Goal: Task Accomplishment & Management: Complete application form

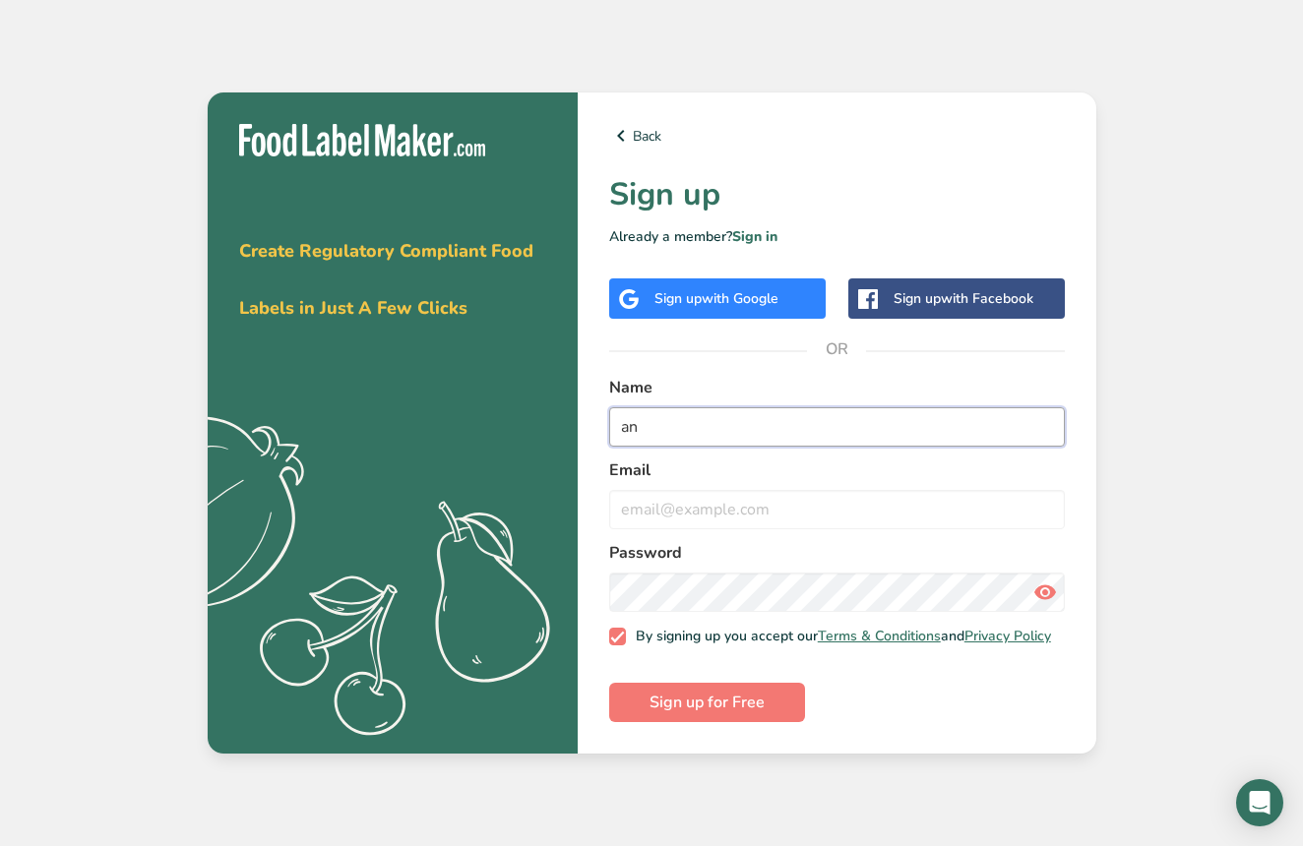
type input "a"
type input "[PERSON_NAME]"
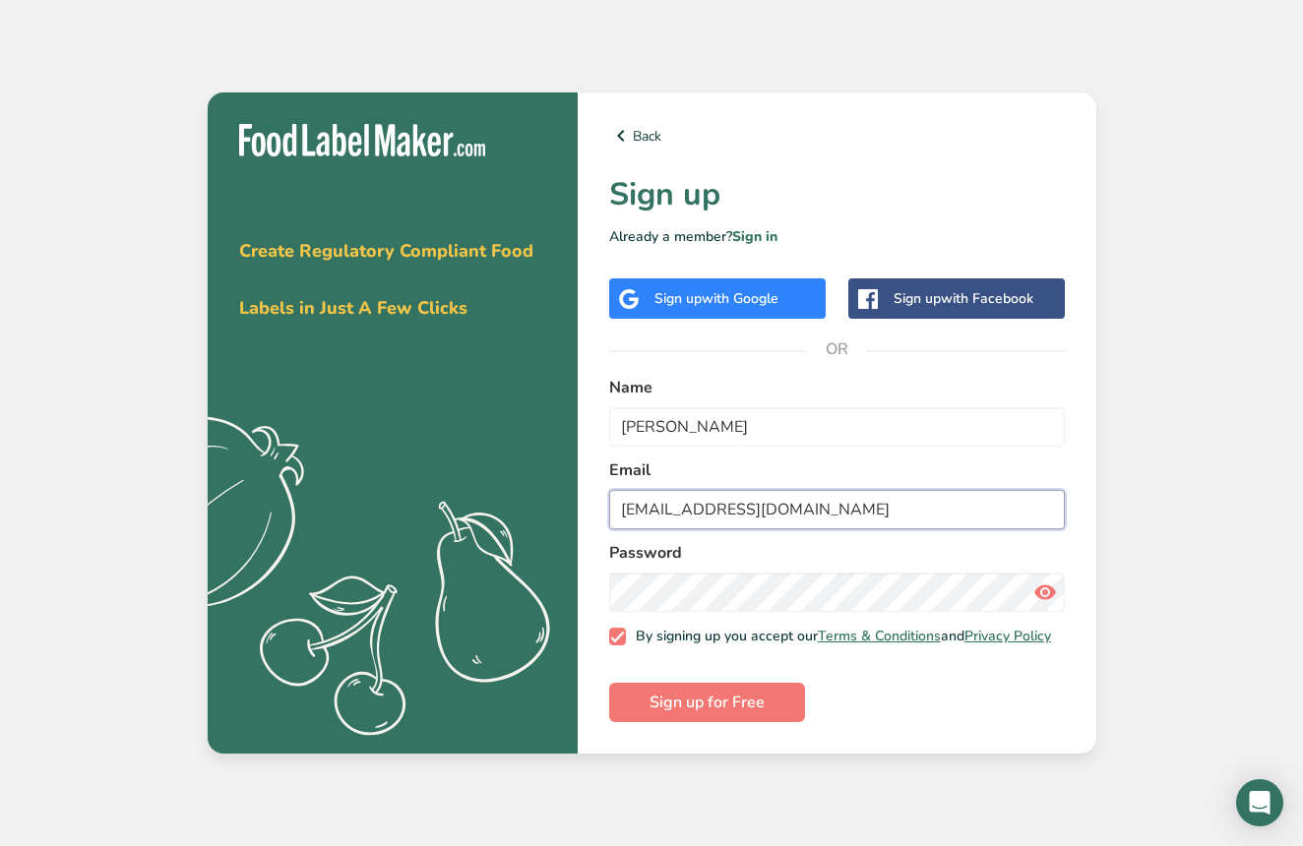
type input "[EMAIL_ADDRESS][DOMAIN_NAME]"
click at [745, 706] on span "Sign up for Free" at bounding box center [706, 703] width 115 height 24
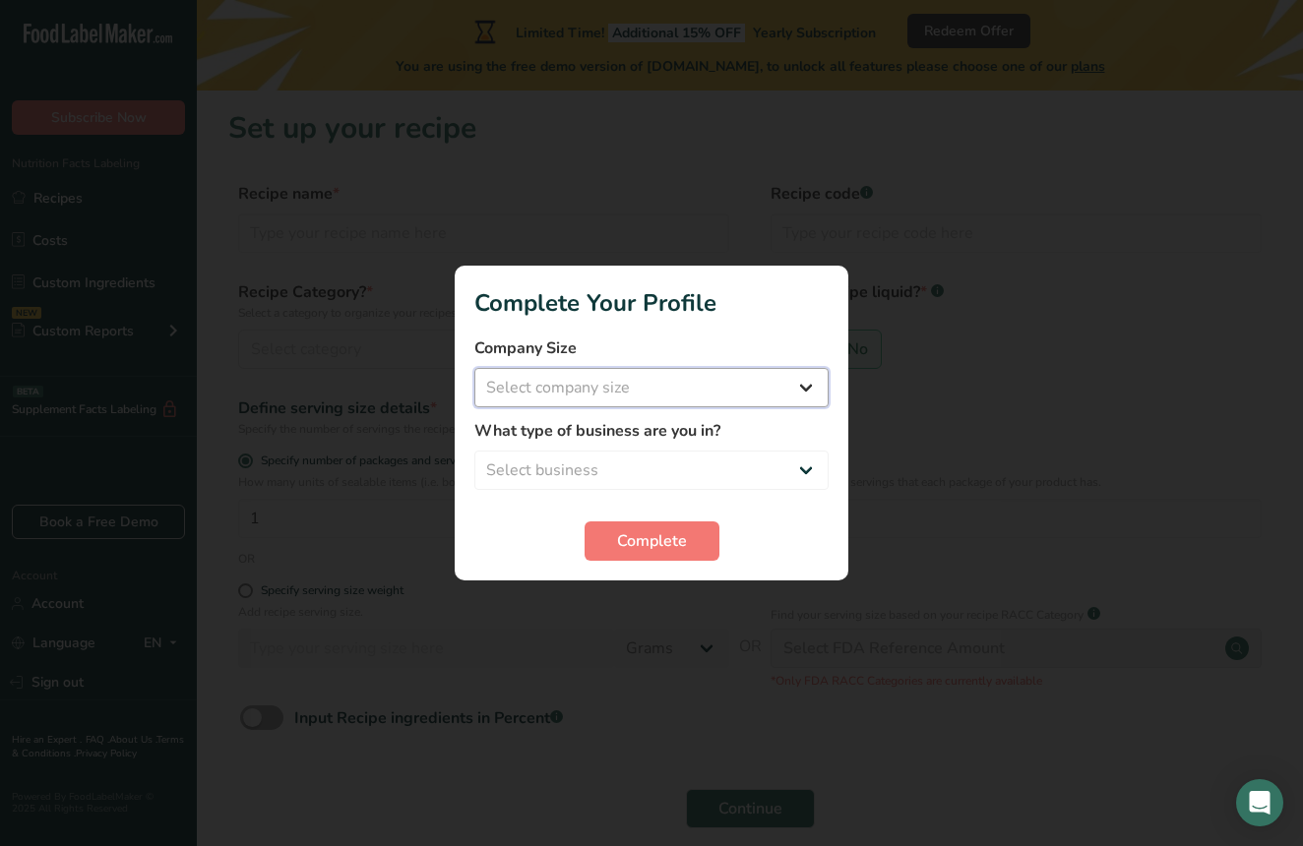
select select "1"
select select "8"
click at [621, 550] on span "Complete" at bounding box center [652, 541] width 70 height 24
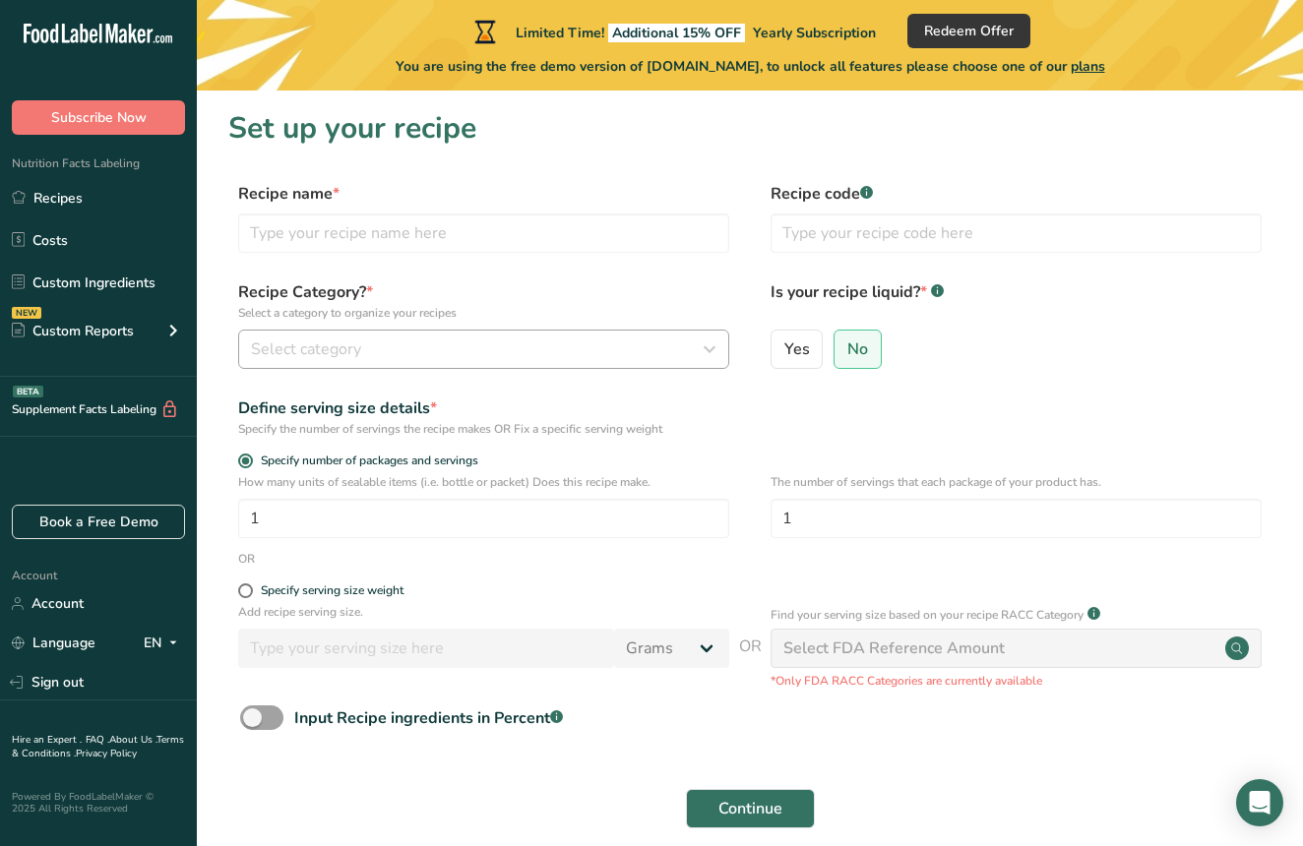
click at [447, 355] on div "Select category" at bounding box center [478, 350] width 454 height 24
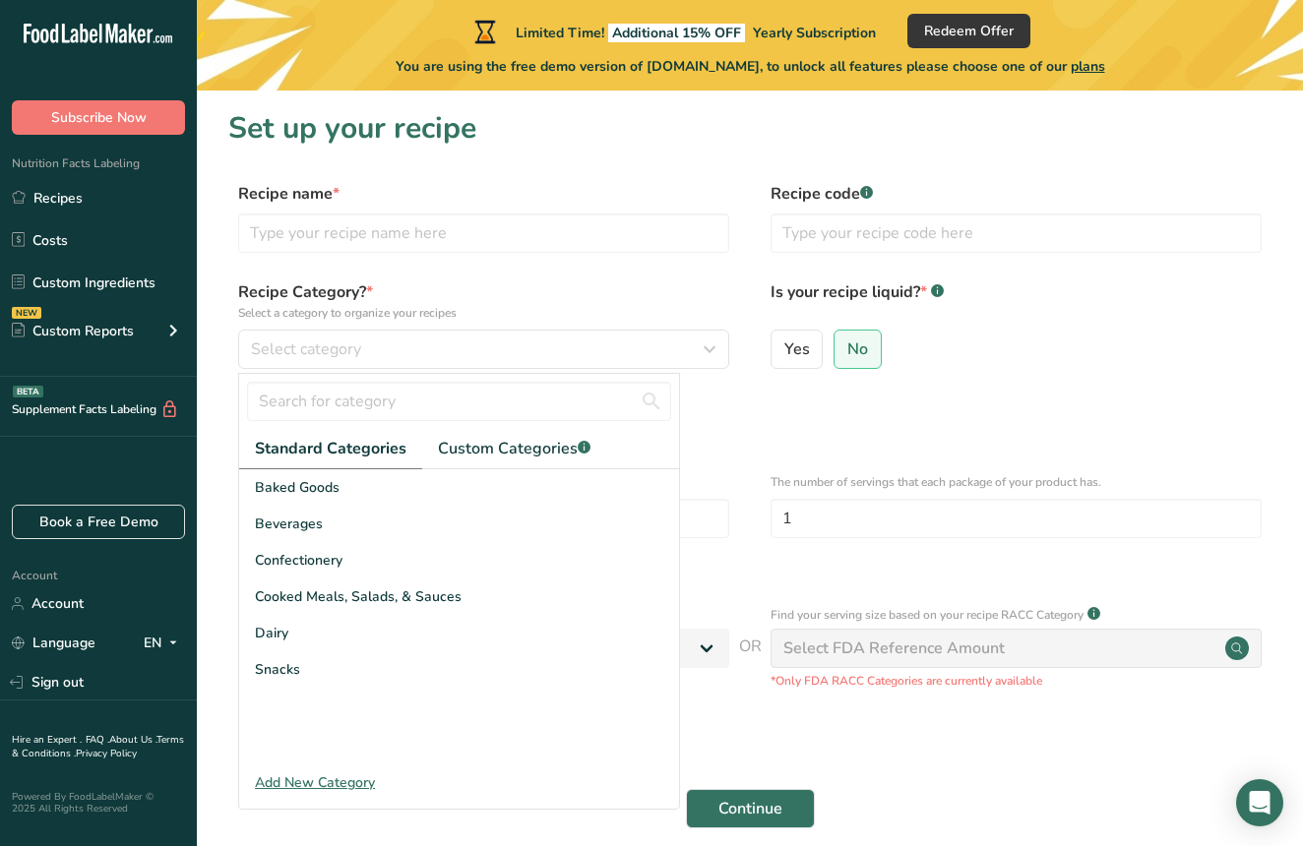
click at [549, 302] on label "Recipe Category? * Select a category to organize your recipes" at bounding box center [483, 300] width 491 height 41
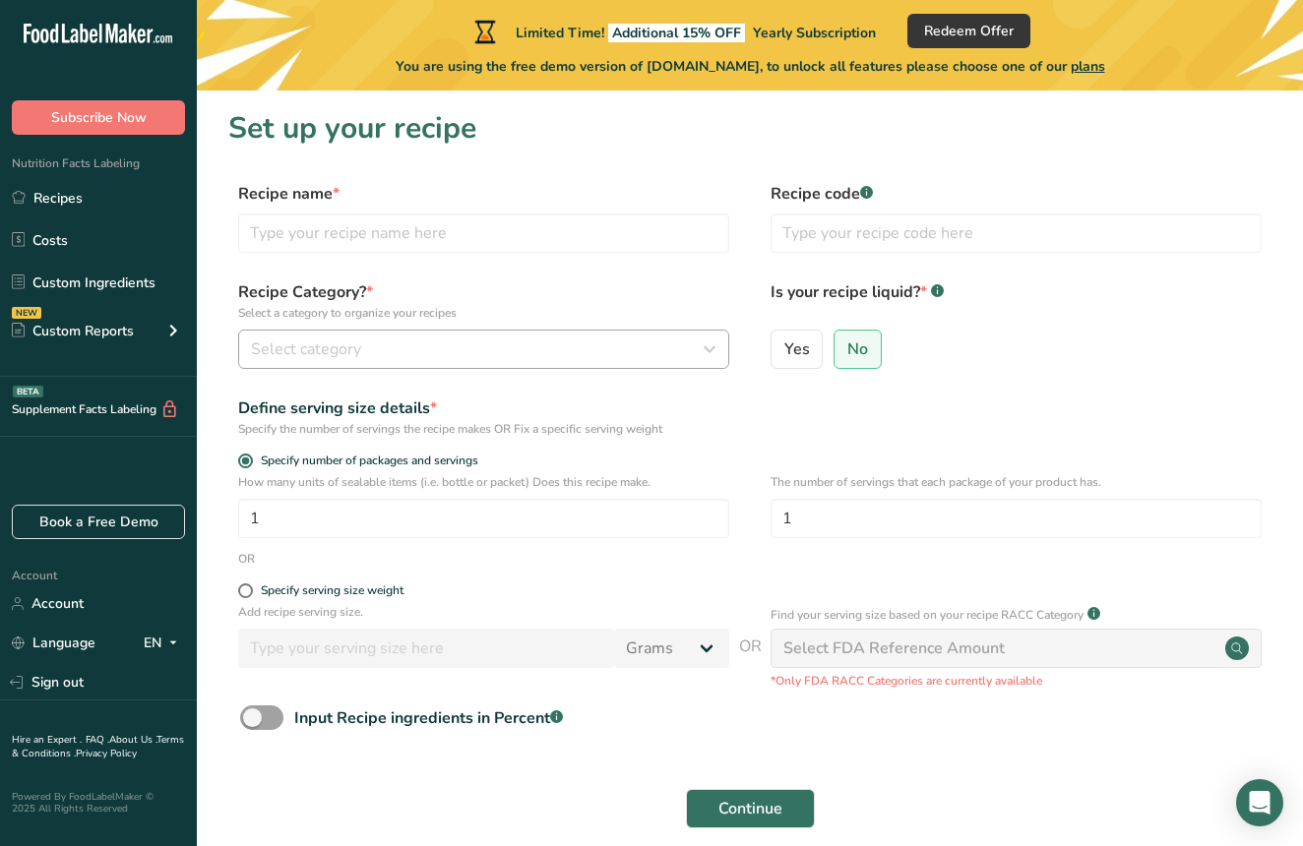
click at [599, 351] on div "Select category" at bounding box center [478, 350] width 454 height 24
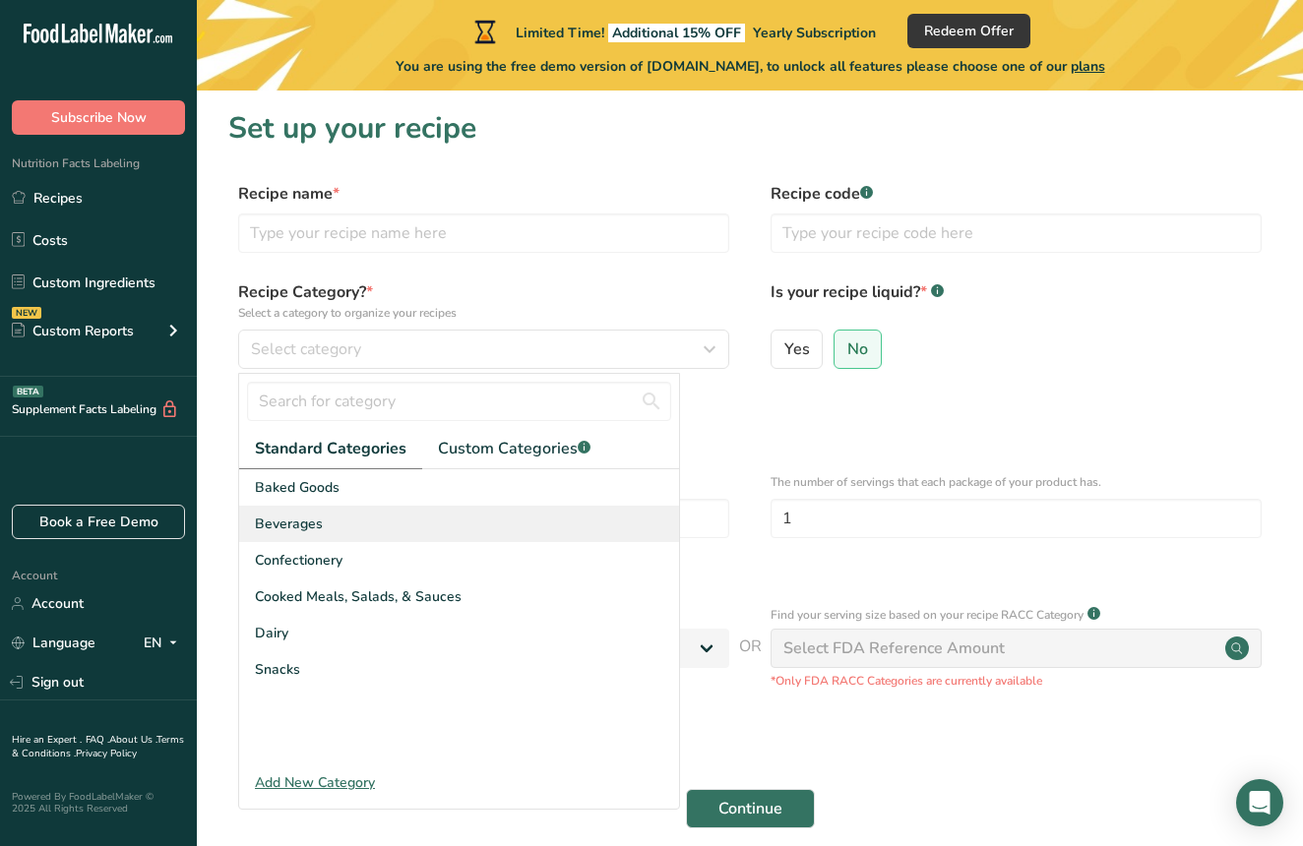
click at [335, 529] on div "Beverages" at bounding box center [459, 524] width 440 height 36
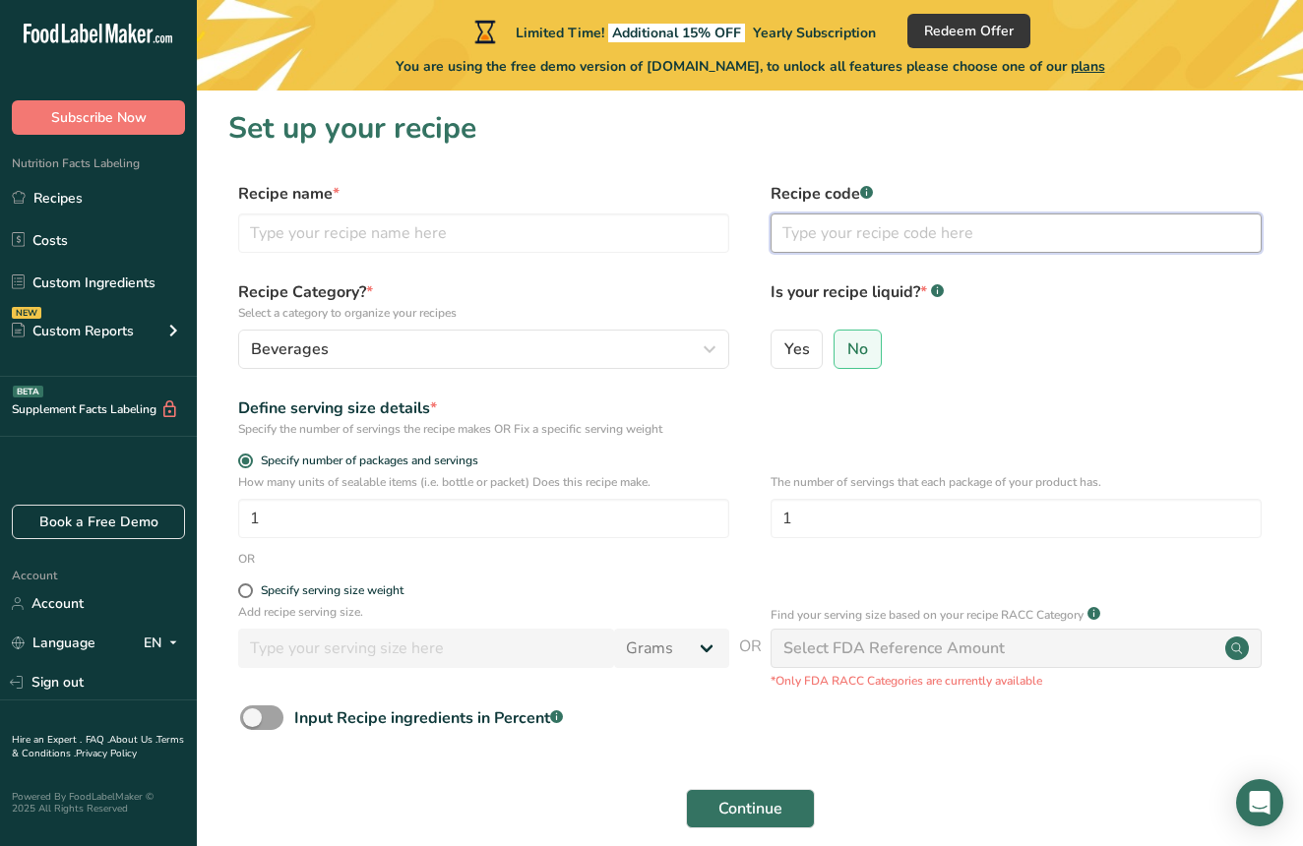
click at [941, 236] on input "text" at bounding box center [1016, 233] width 491 height 39
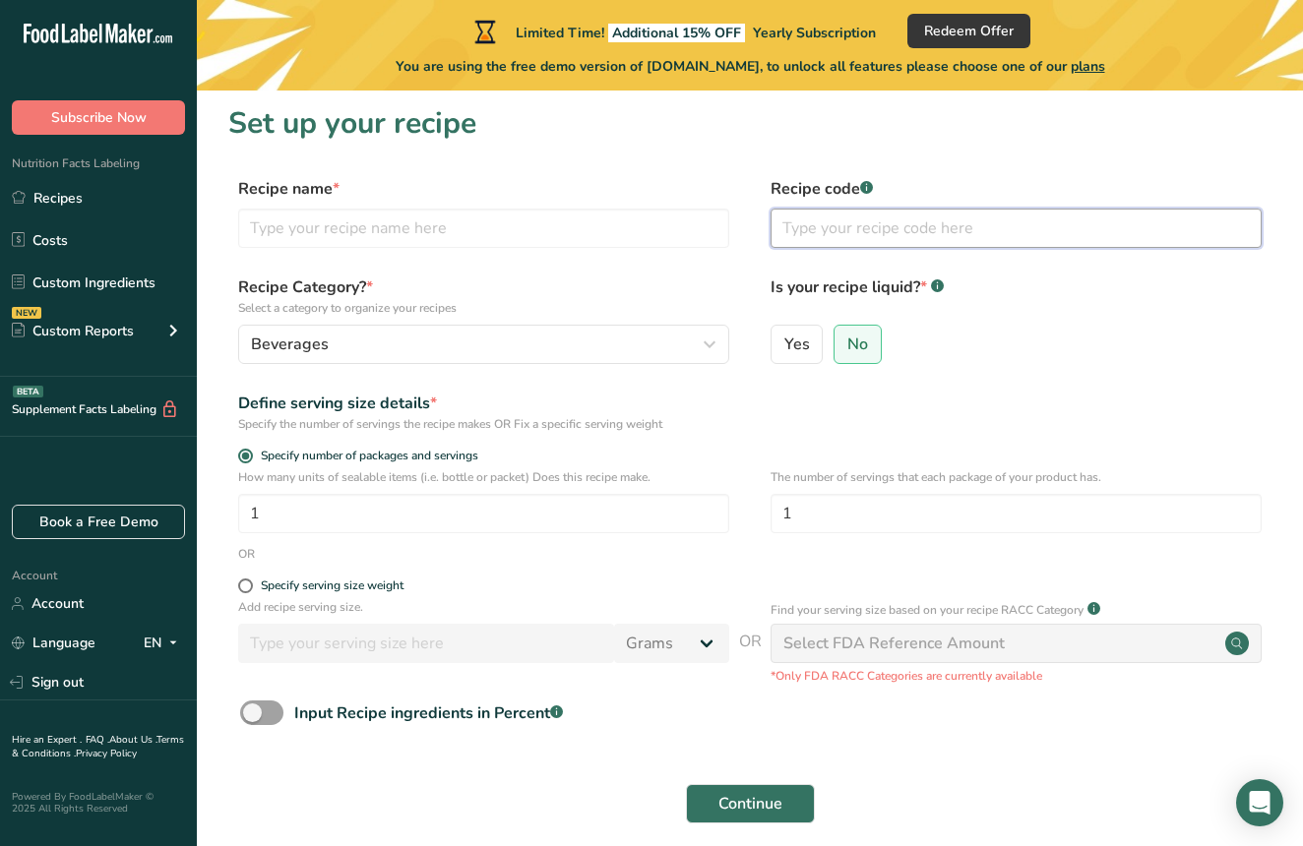
scroll to position [7, 0]
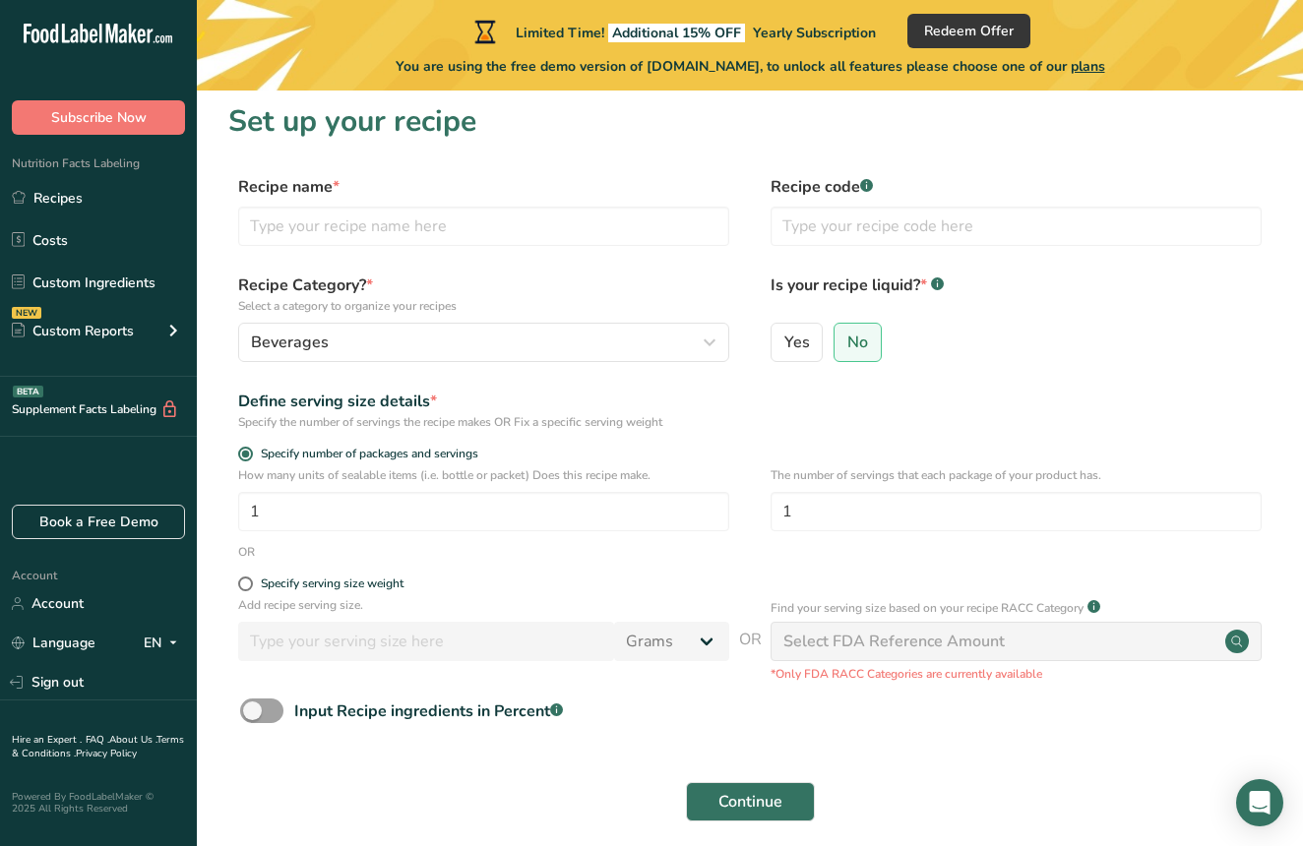
click at [608, 280] on label "Recipe Category? * Select a category to organize your recipes" at bounding box center [483, 294] width 491 height 41
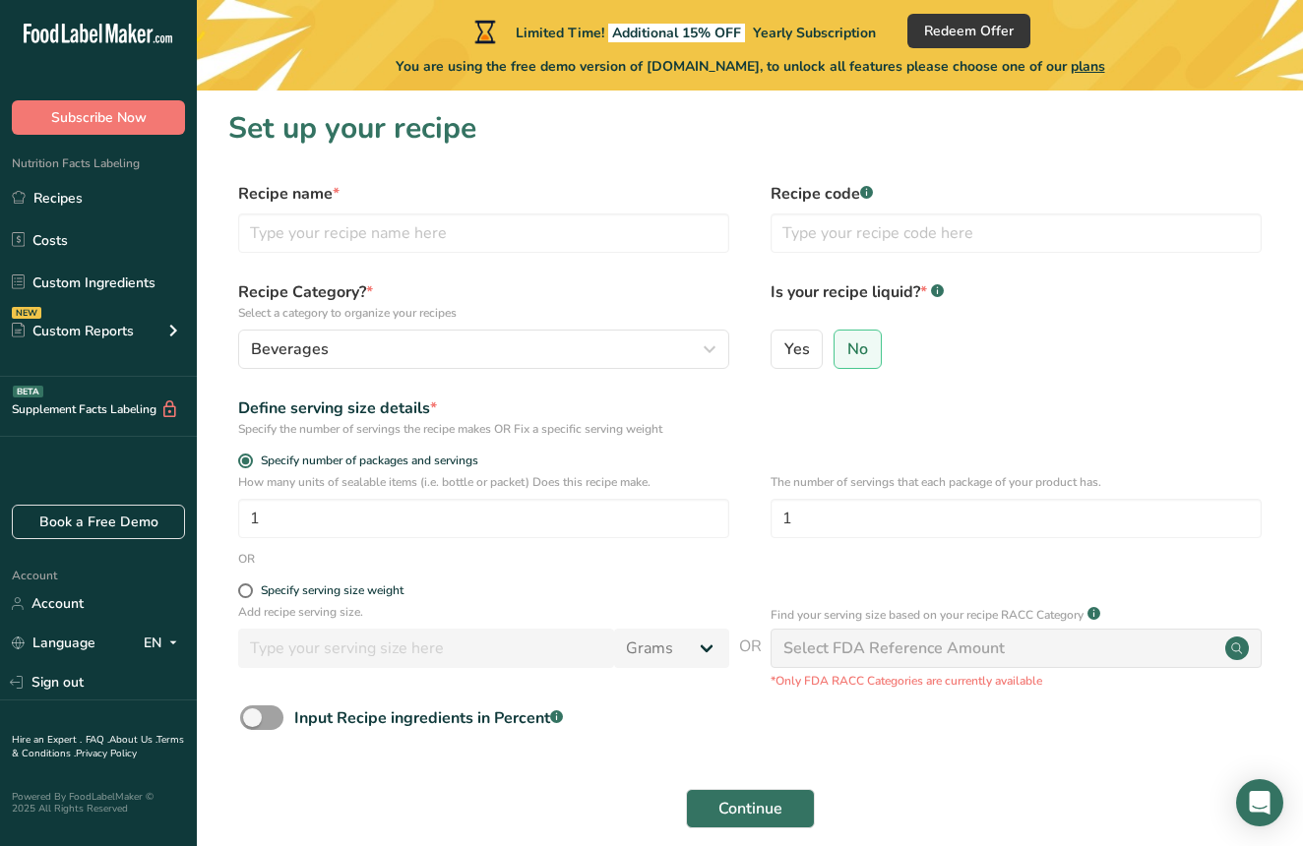
scroll to position [0, 0]
click at [809, 344] on label "Yes" at bounding box center [797, 349] width 53 height 39
click at [784, 344] on input "Yes" at bounding box center [777, 348] width 13 height 13
radio input "true"
radio input "false"
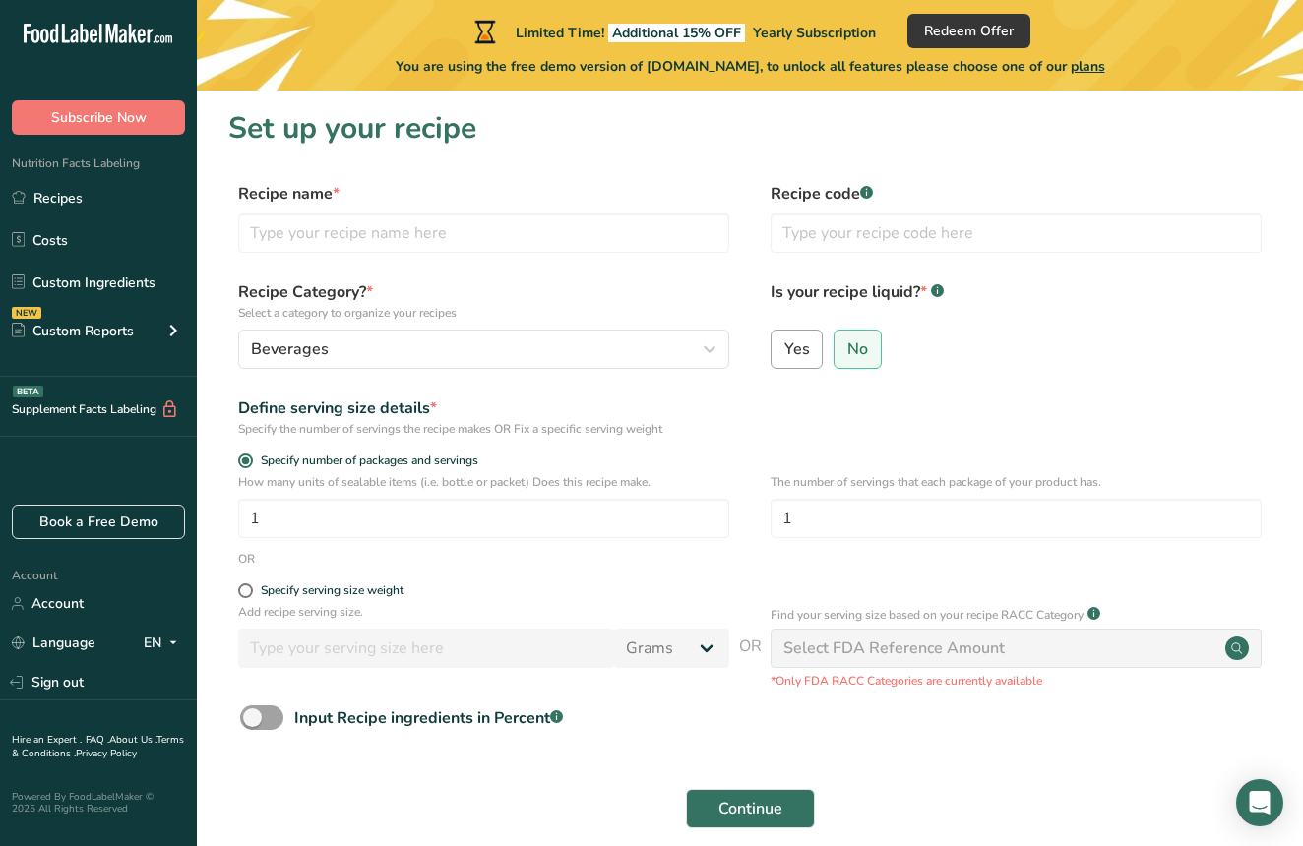
select select "22"
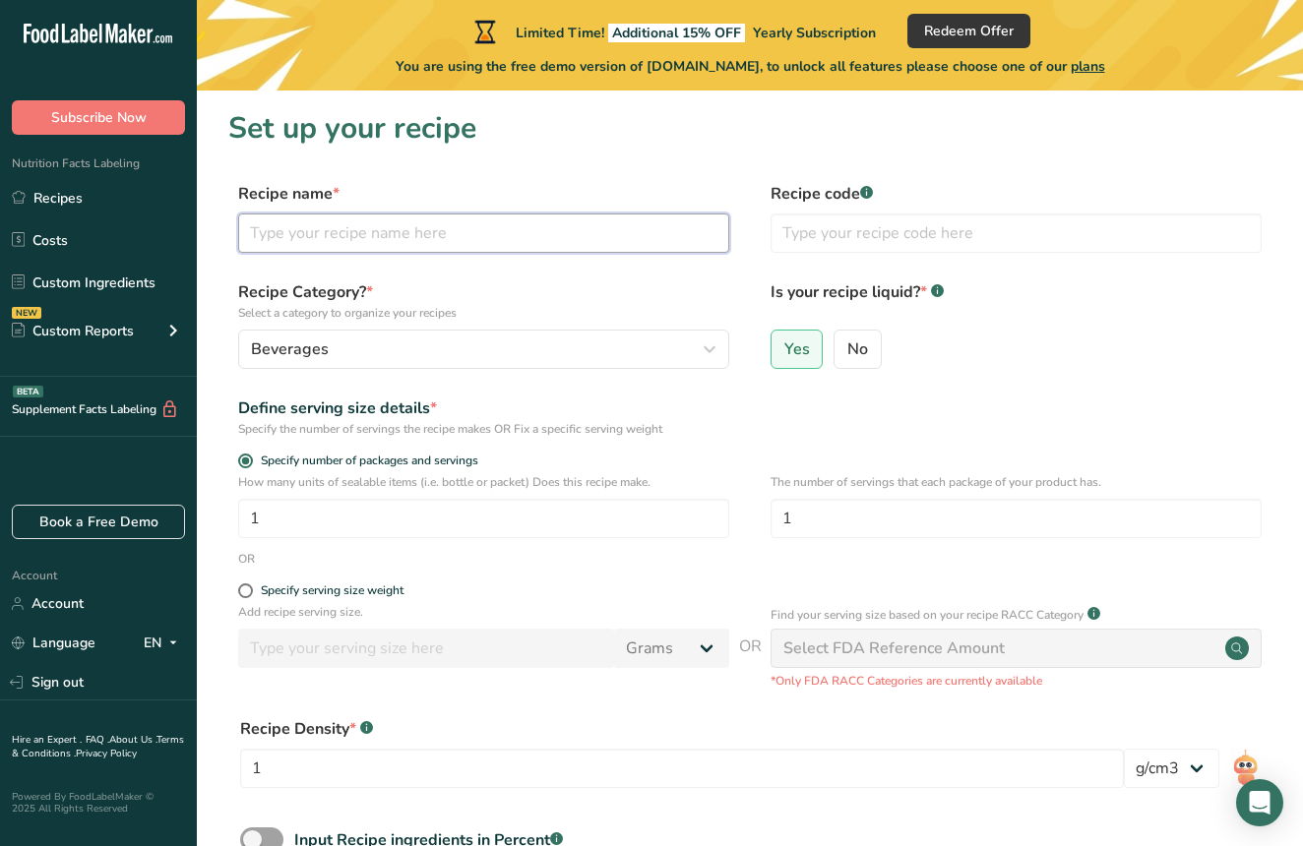
click at [430, 229] on input "text" at bounding box center [483, 233] width 491 height 39
type input "Kombucha"
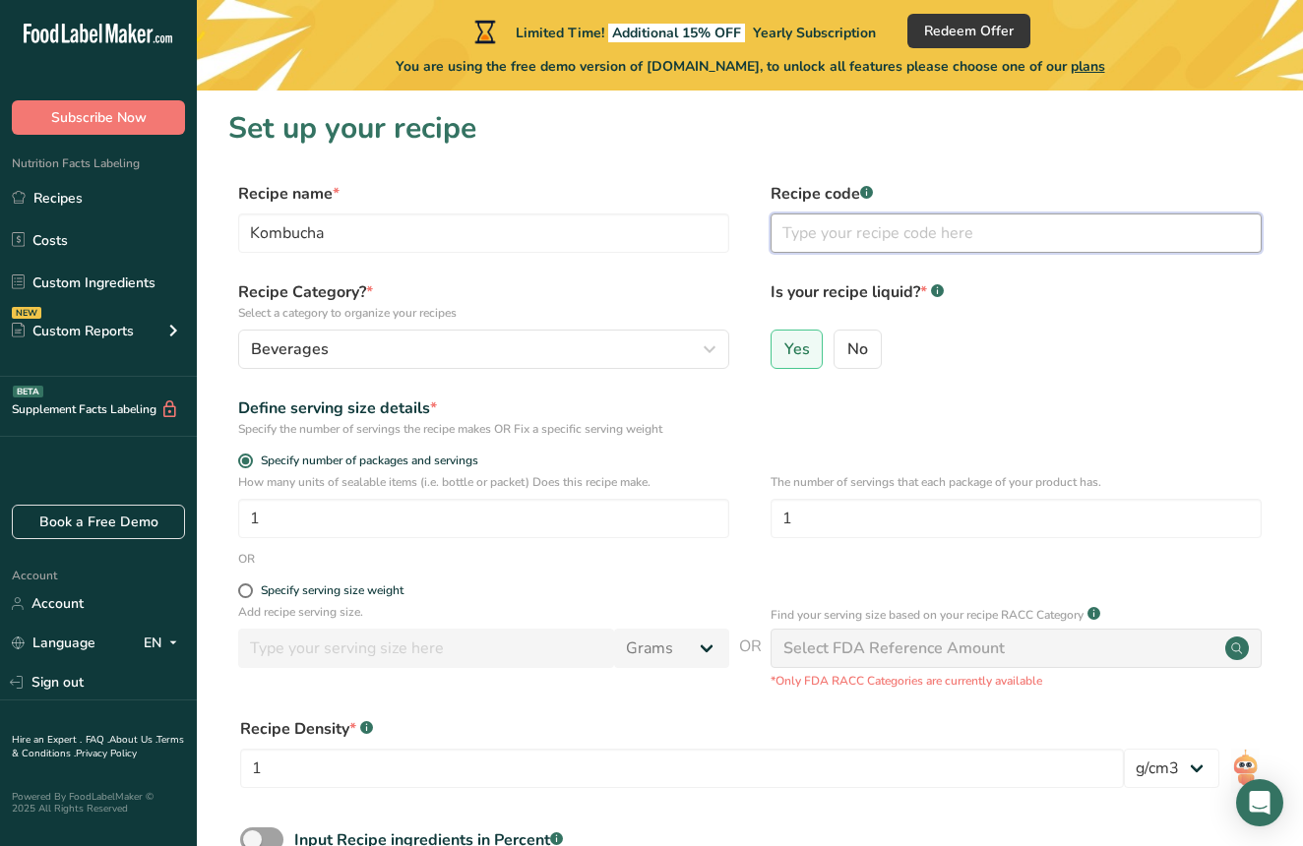
click at [889, 237] on input "text" at bounding box center [1016, 233] width 491 height 39
type input "100012"
click at [879, 422] on div "Define serving size details * Specify the number of servings the recipe makes O…" at bounding box center [749, 417] width 1043 height 41
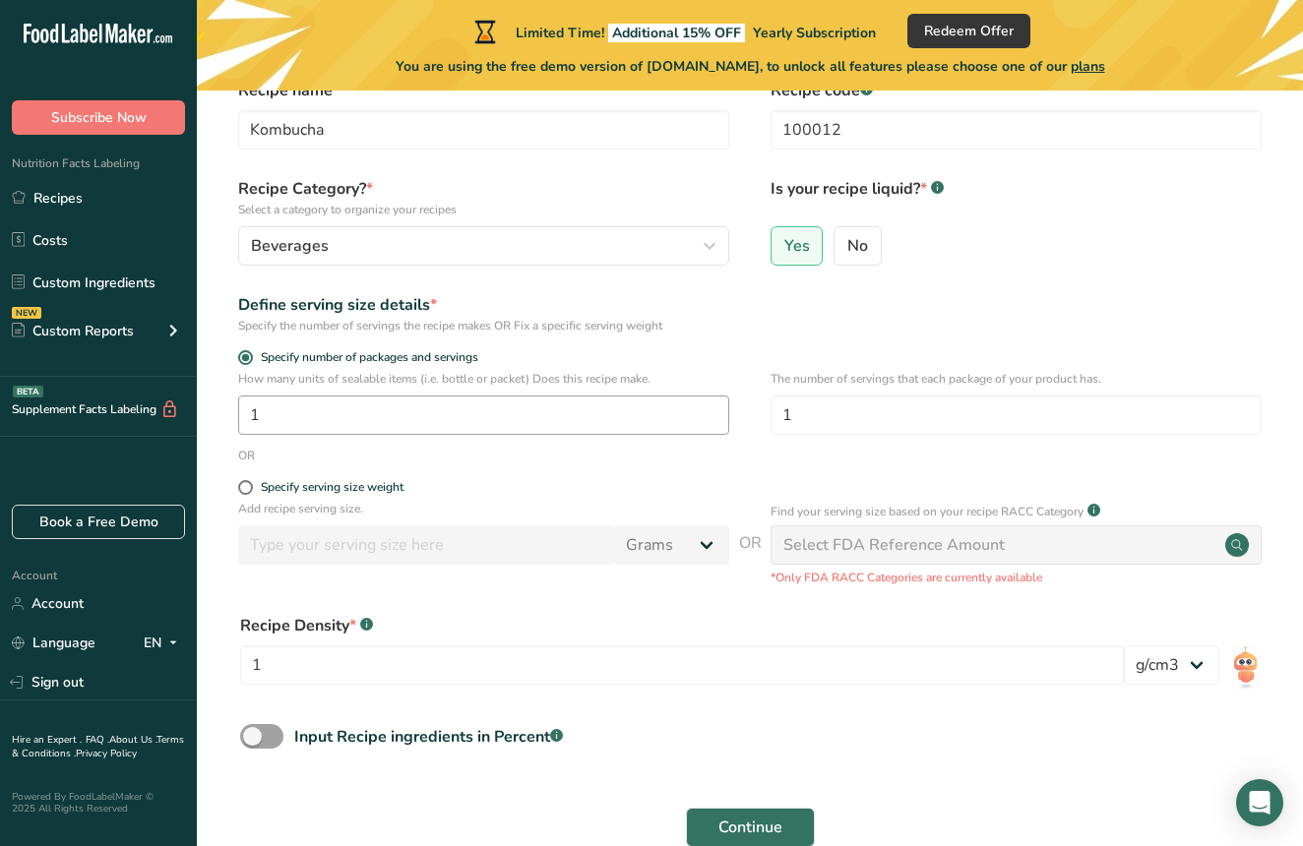
scroll to position [105, 0]
click at [355, 418] on input "1" at bounding box center [483, 413] width 491 height 39
type input "2"
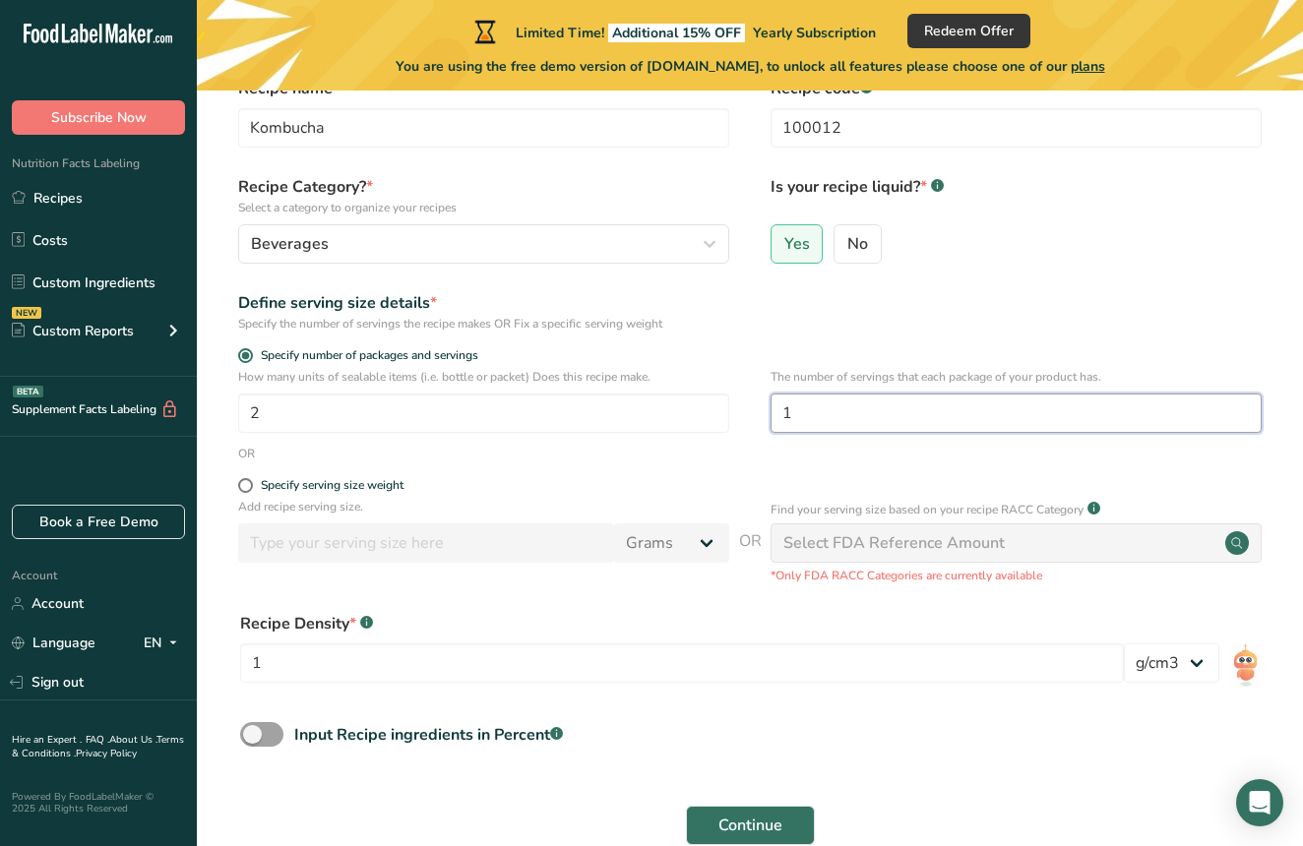
click at [837, 406] on input "1" at bounding box center [1016, 413] width 491 height 39
type input "2"
click at [246, 491] on span at bounding box center [245, 485] width 15 height 15
click at [246, 491] on input "Specify serving size weight" at bounding box center [244, 485] width 13 height 13
radio input "true"
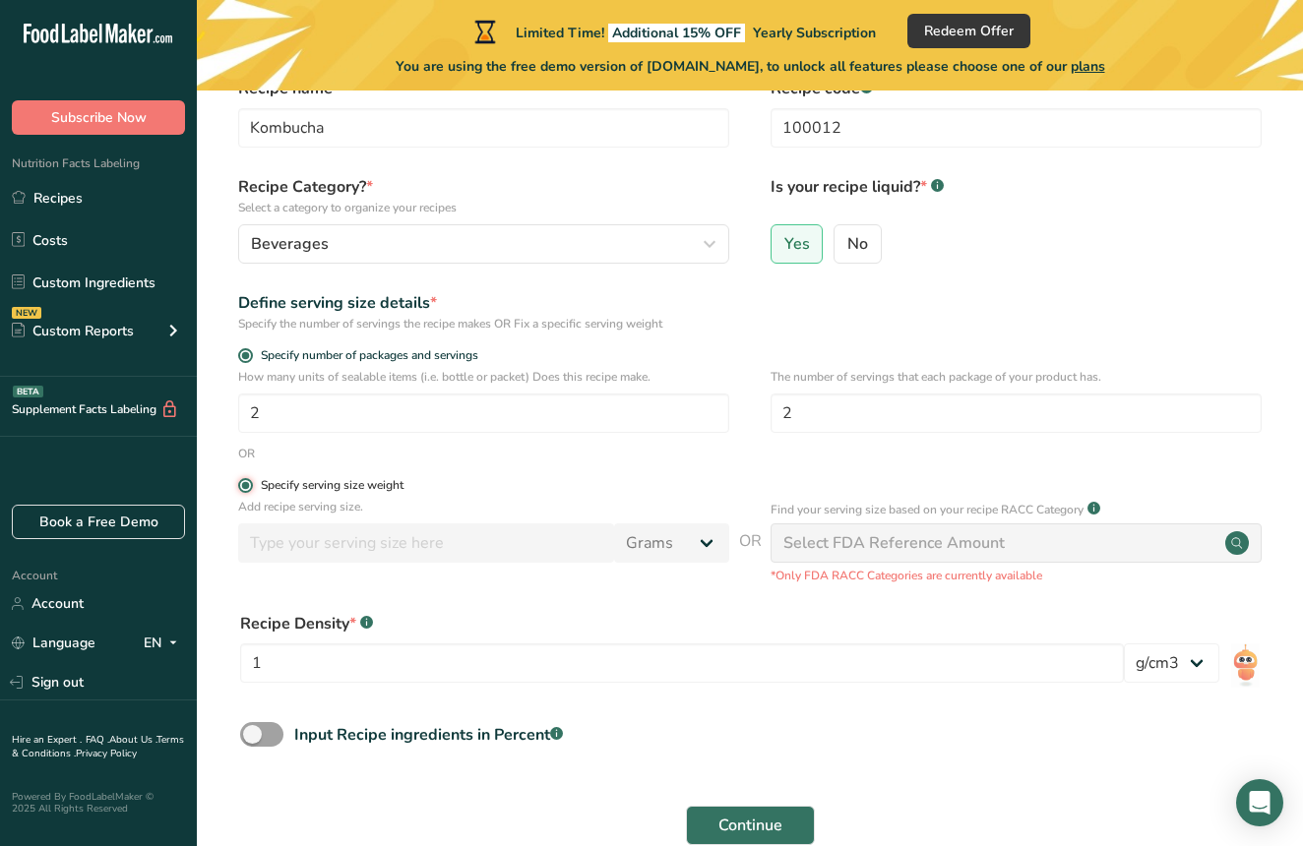
radio input "false"
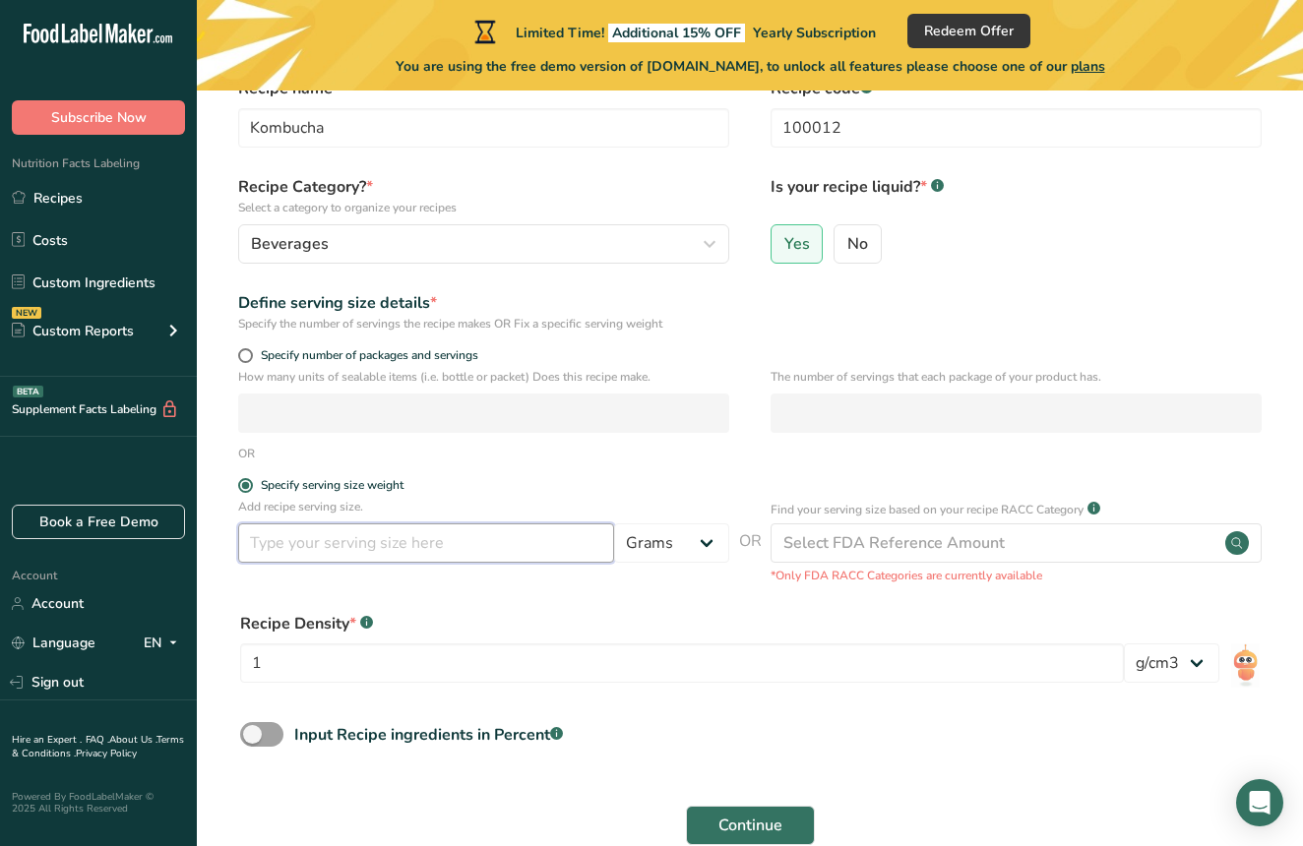
drag, startPoint x: 390, startPoint y: 545, endPoint x: 610, endPoint y: 552, distance: 220.5
click at [403, 546] on input "number" at bounding box center [426, 543] width 376 height 39
select select "5"
click at [423, 547] on input "number" at bounding box center [426, 543] width 376 height 39
type input "8"
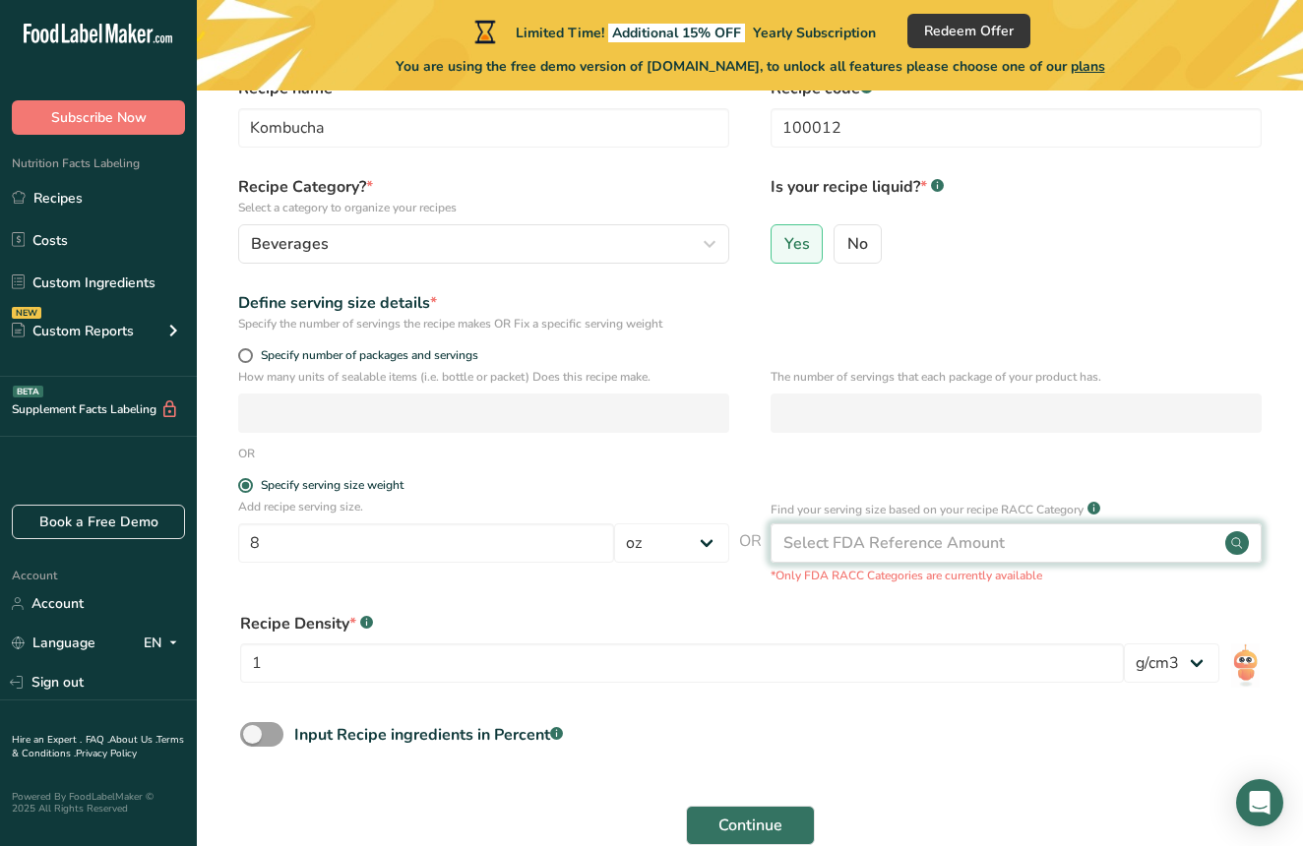
click at [847, 541] on div "Select FDA Reference Amount" at bounding box center [893, 543] width 221 height 24
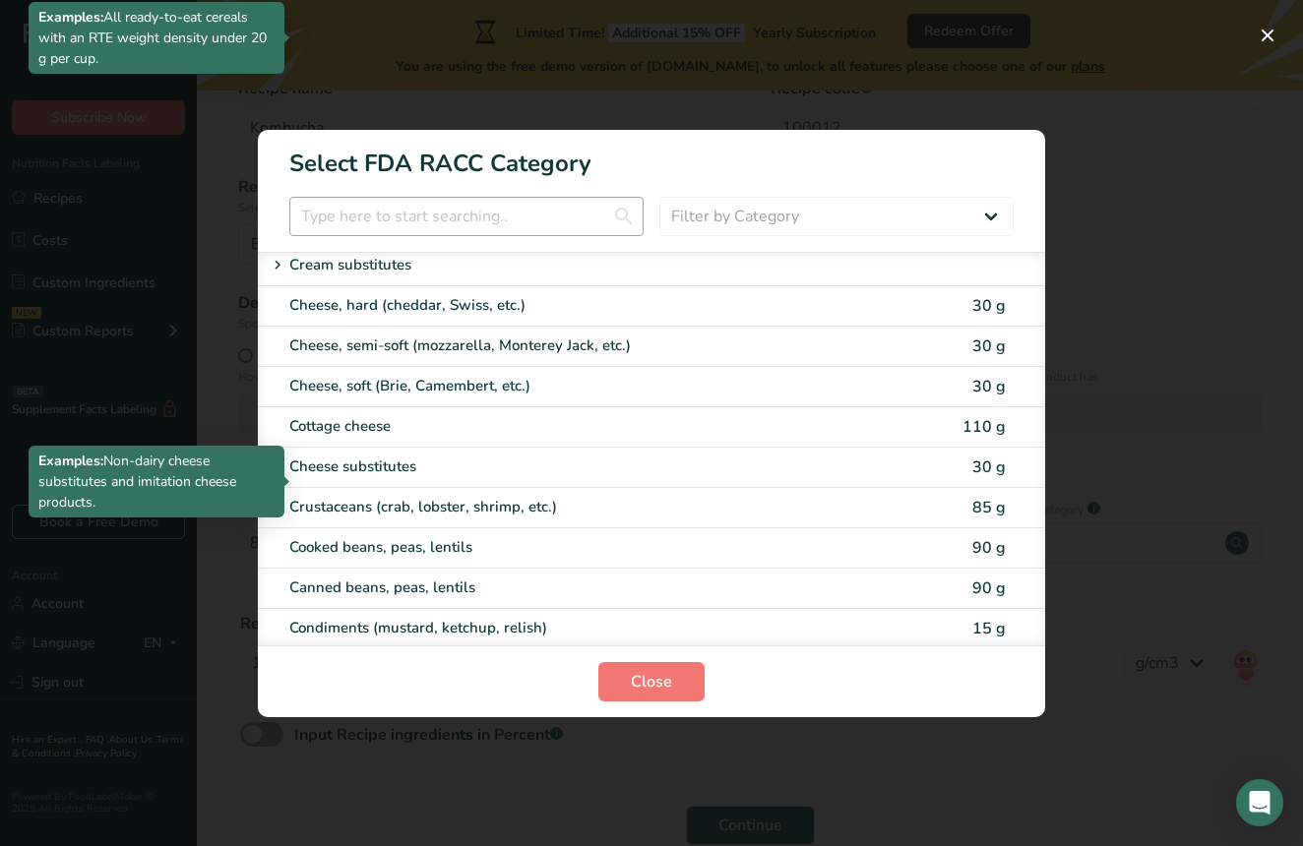
scroll to position [961, 0]
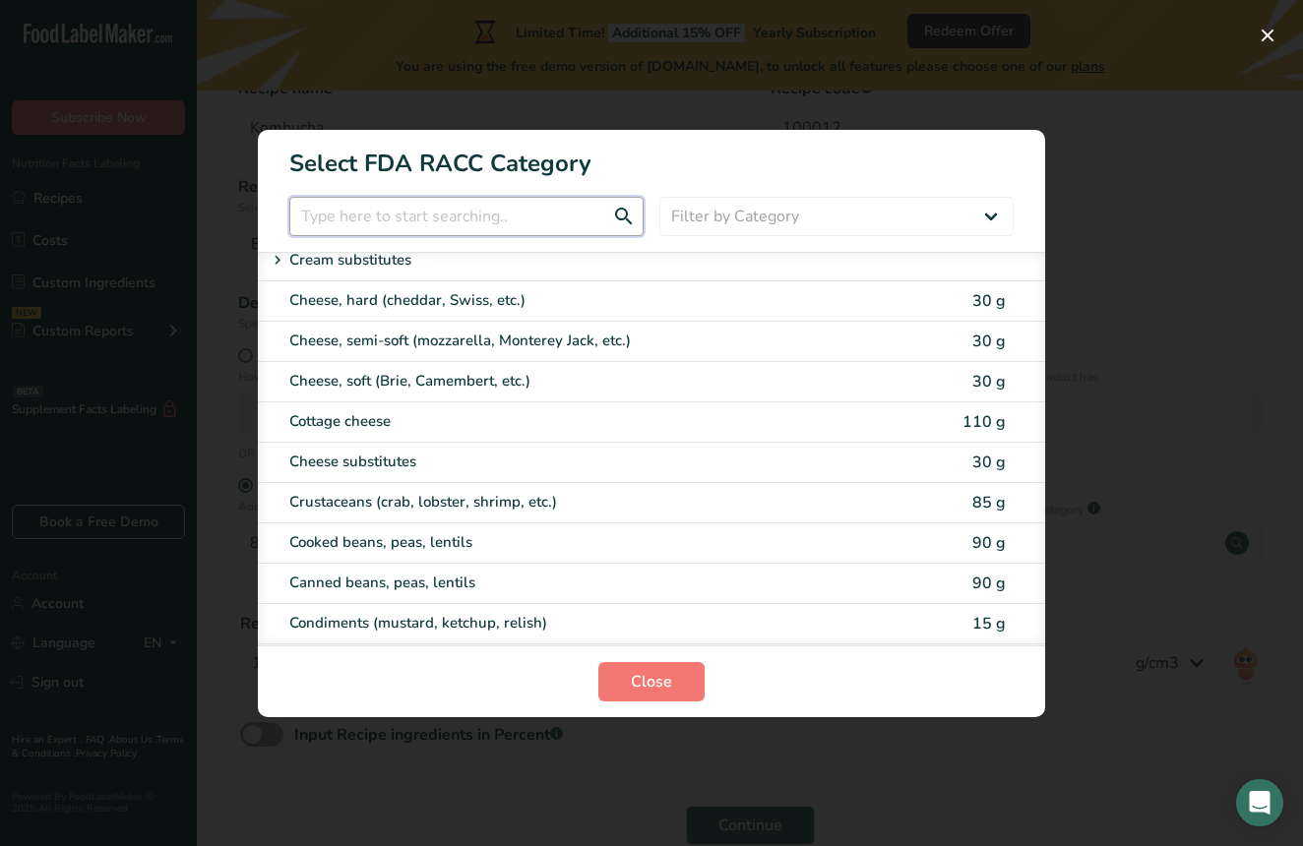
click at [438, 209] on input "RACC Category Selection Modal" at bounding box center [466, 216] width 354 height 39
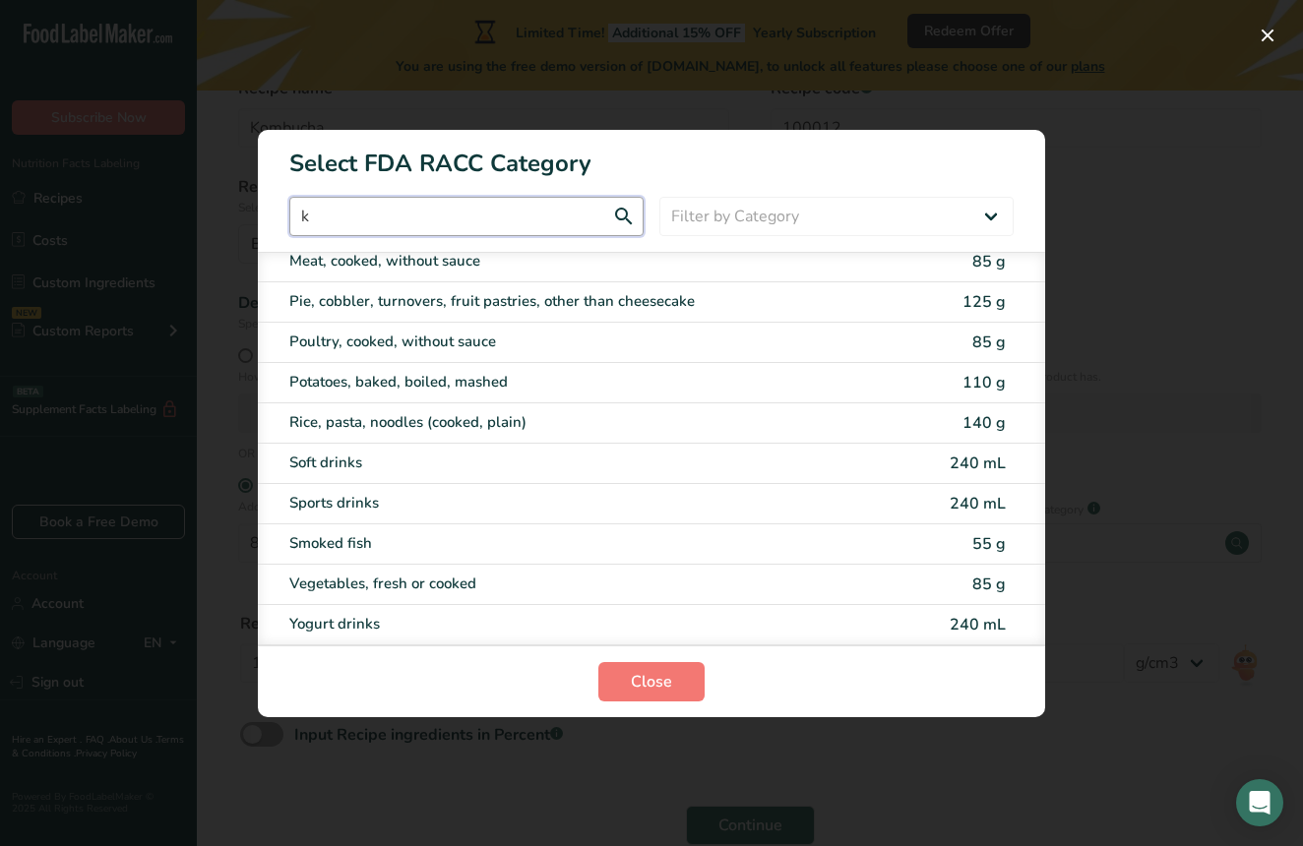
scroll to position [0, 0]
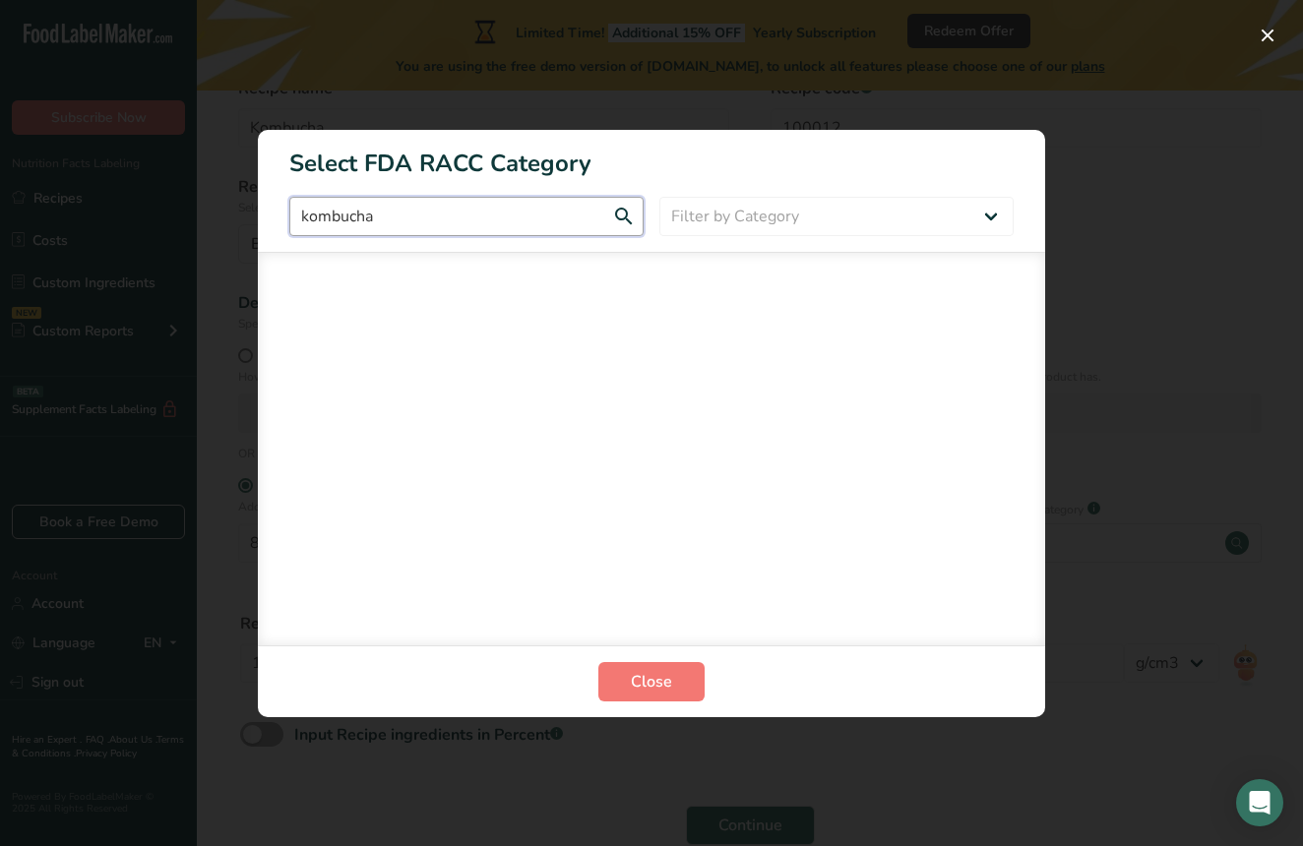
click at [623, 219] on input "kombucha" at bounding box center [466, 216] width 354 height 39
click at [505, 216] on input "kombucha" at bounding box center [466, 216] width 354 height 39
type input "kombucha"
click at [658, 670] on span "Close" at bounding box center [651, 682] width 41 height 24
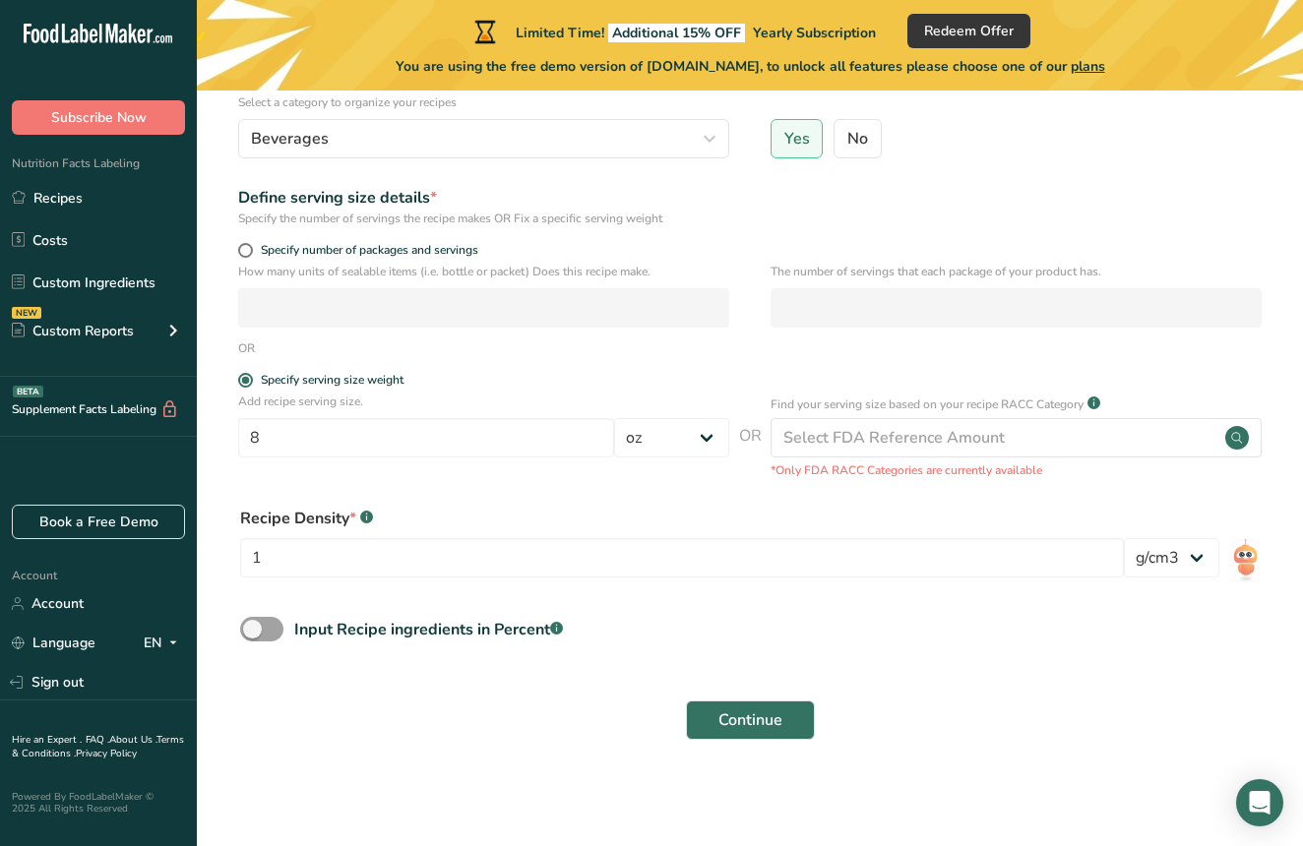
scroll to position [210, 0]
click at [762, 704] on button "Continue" at bounding box center [750, 721] width 129 height 39
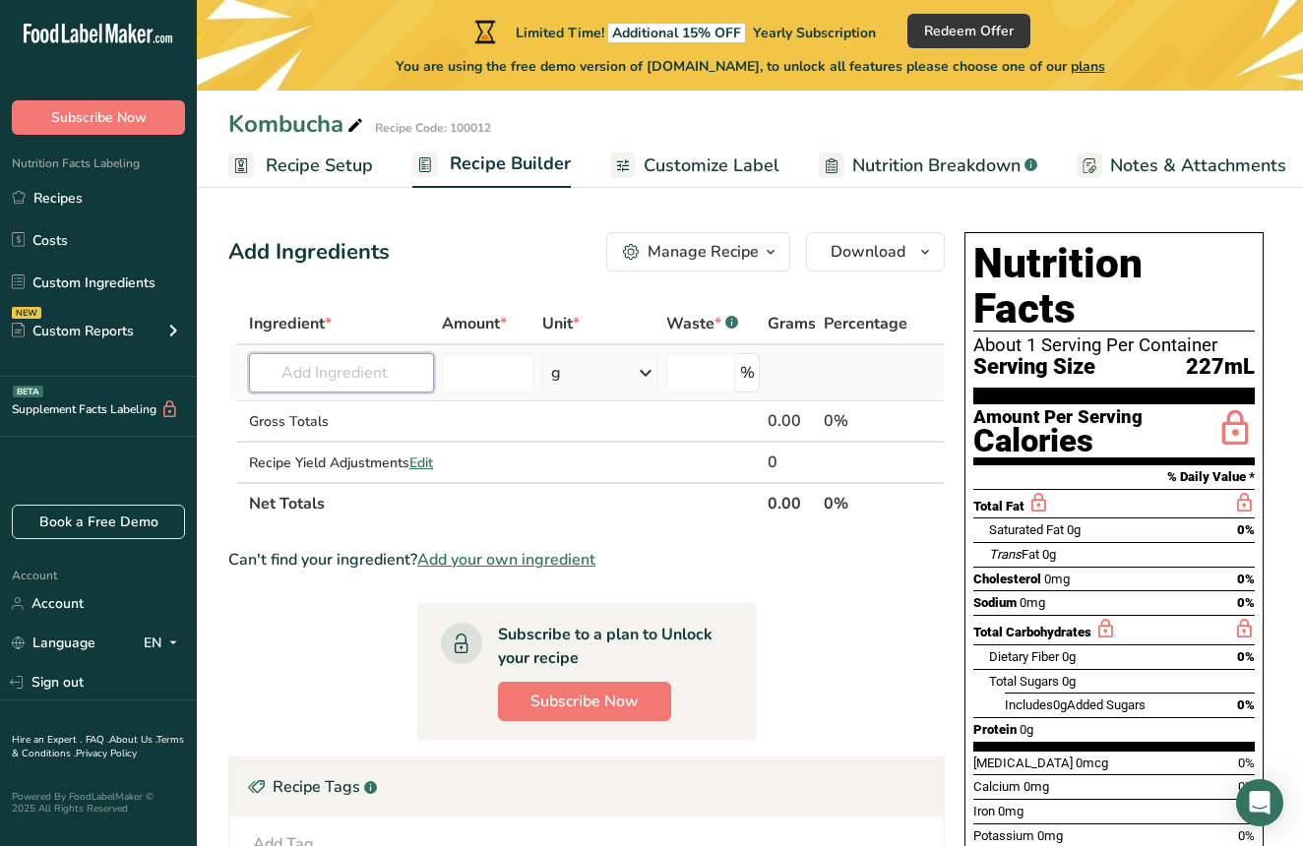
click at [321, 377] on input "text" at bounding box center [341, 372] width 185 height 39
click at [672, 168] on span "Customize Label" at bounding box center [712, 166] width 136 height 27
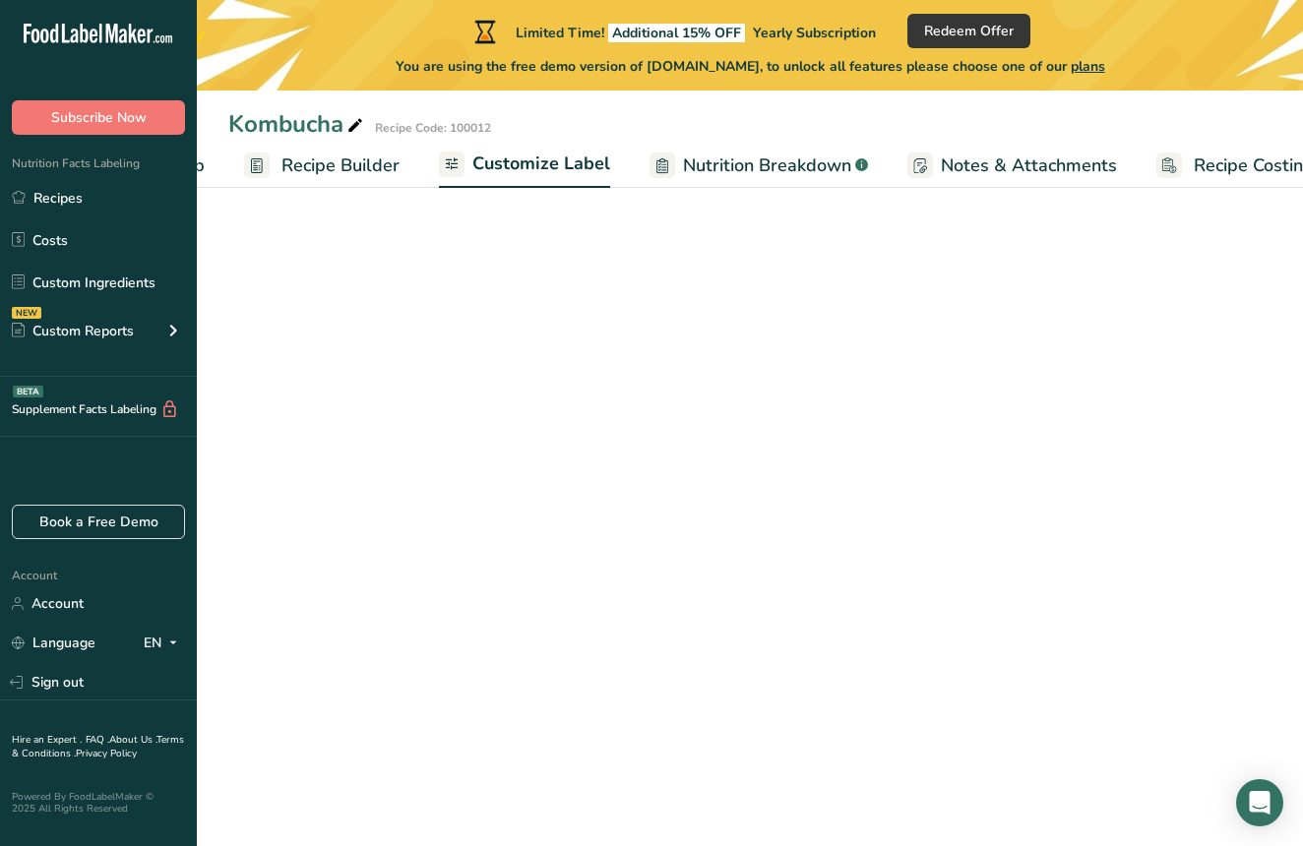
scroll to position [0, 211]
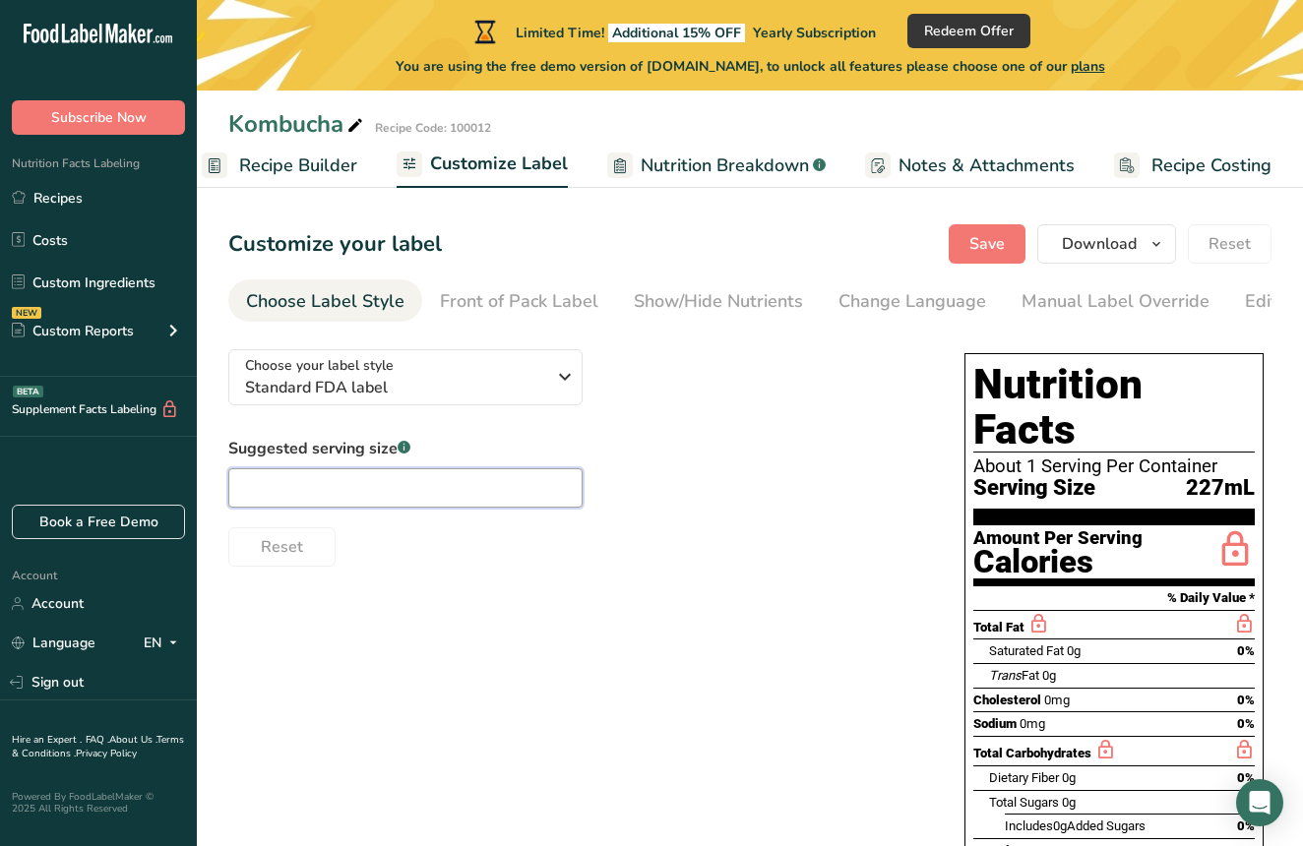
click at [441, 496] on input "text" at bounding box center [405, 487] width 354 height 39
type input "9"
type input "8oz"
click at [296, 180] on link "Recipe Builder" at bounding box center [279, 166] width 155 height 44
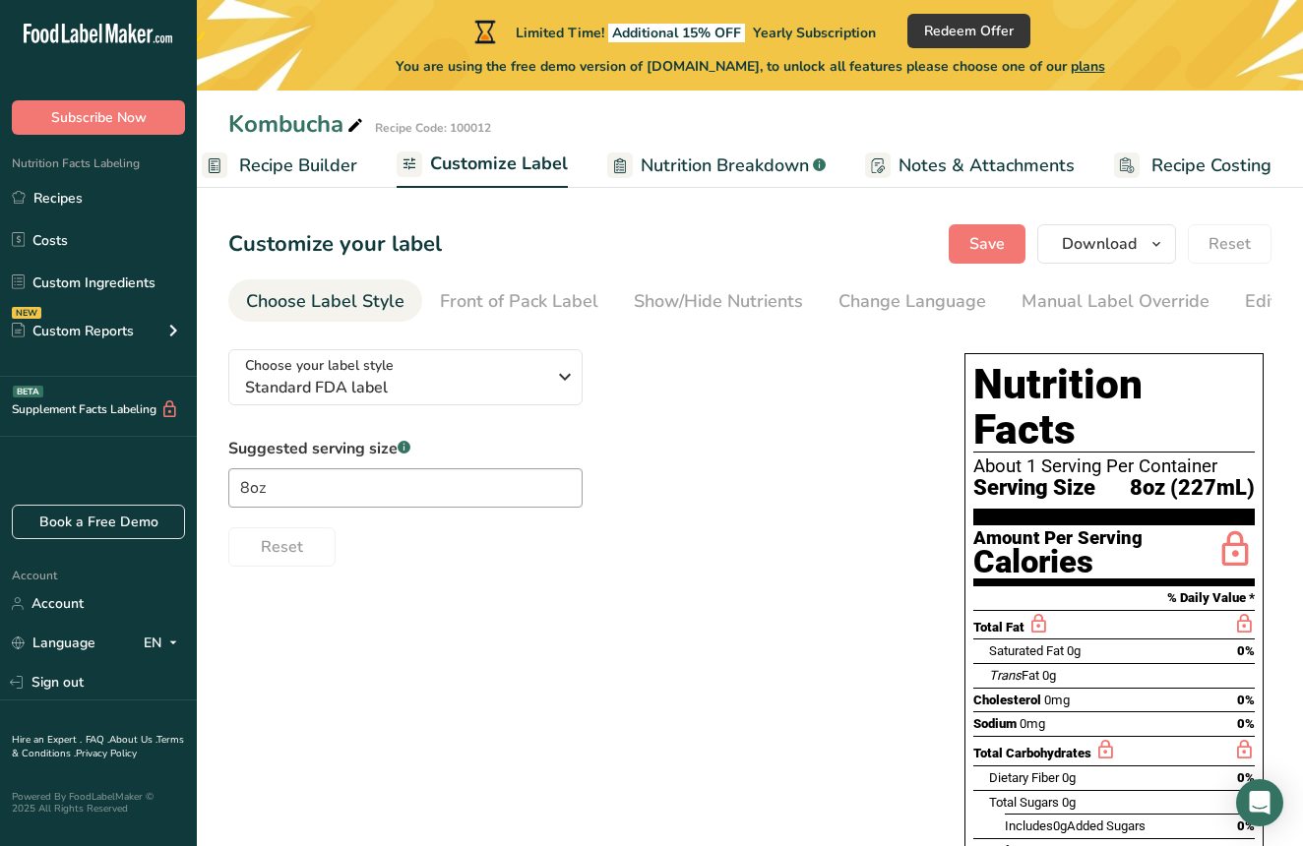
scroll to position [0, 190]
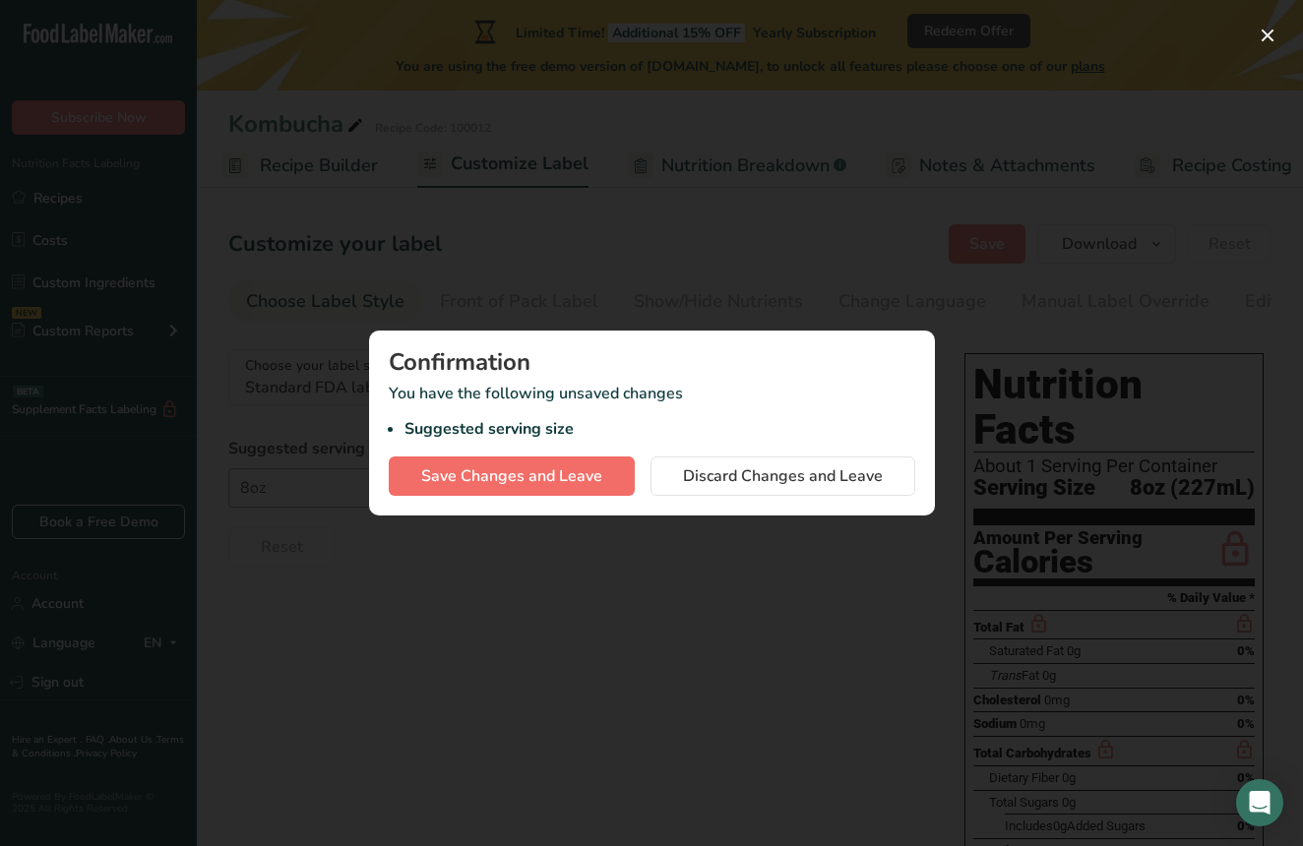
click at [528, 477] on span "Save Changes and Leave" at bounding box center [511, 476] width 181 height 24
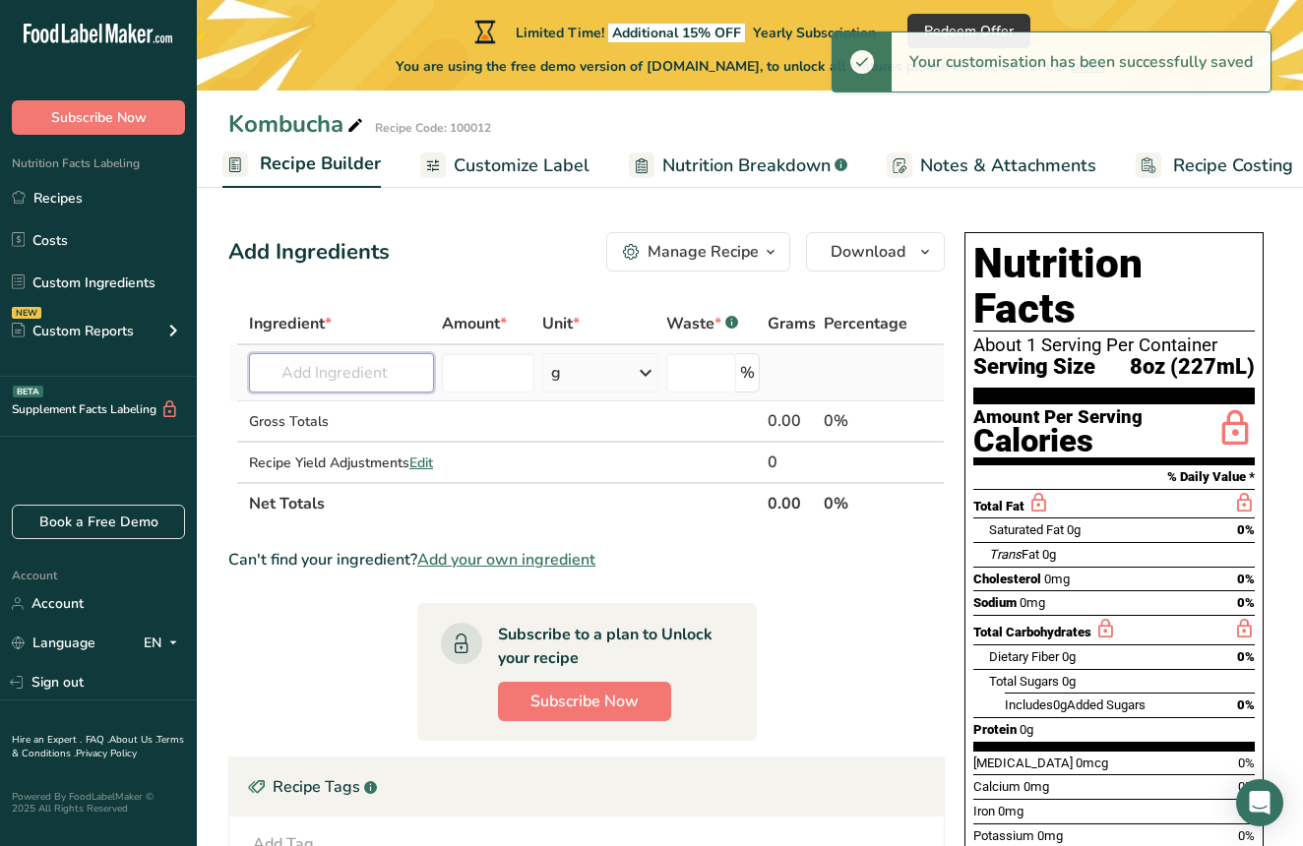
click at [314, 368] on input "text" at bounding box center [341, 372] width 185 height 39
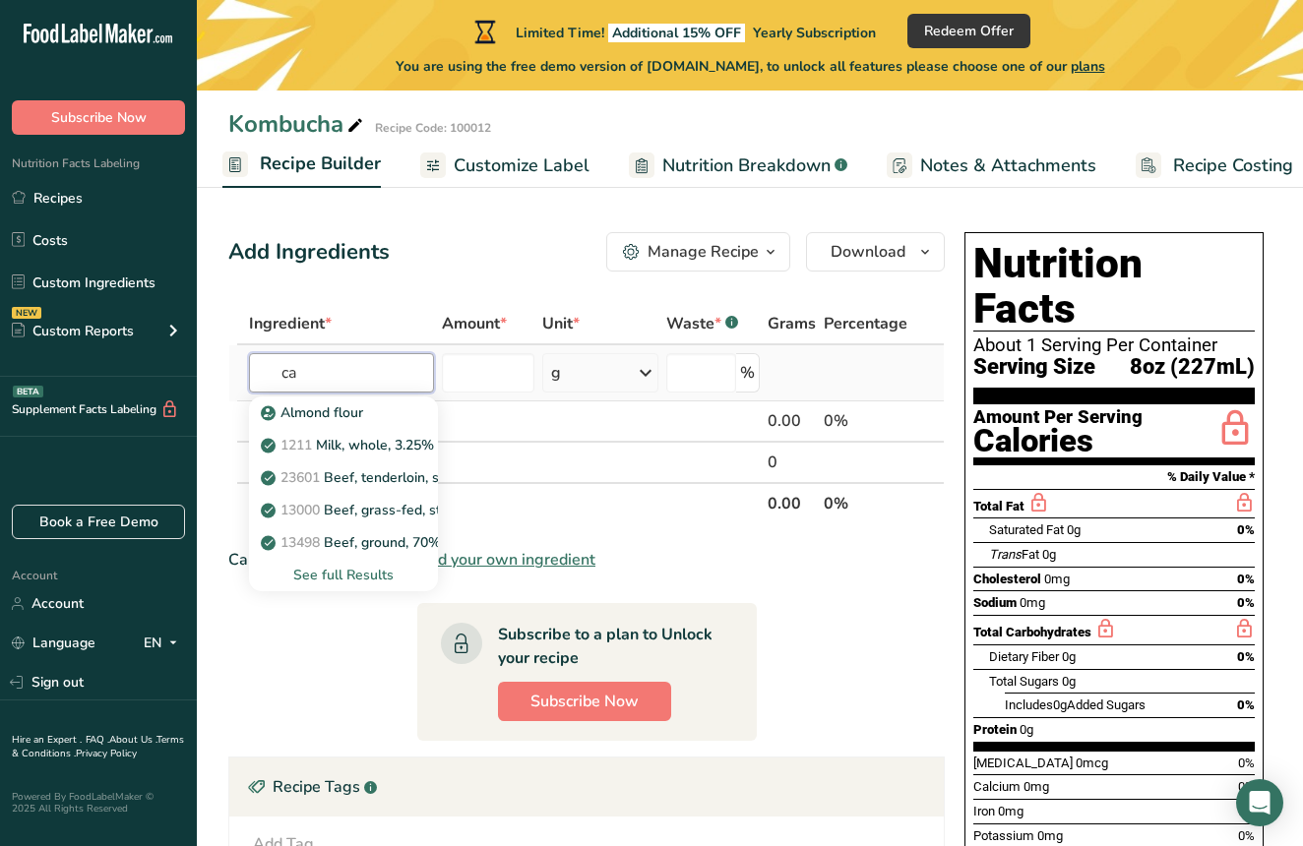
type input "c"
type input "cane sugar"
click at [350, 413] on p "Organic Cane Sugar" at bounding box center [336, 412] width 143 height 21
type input "Organic Cane Sugar"
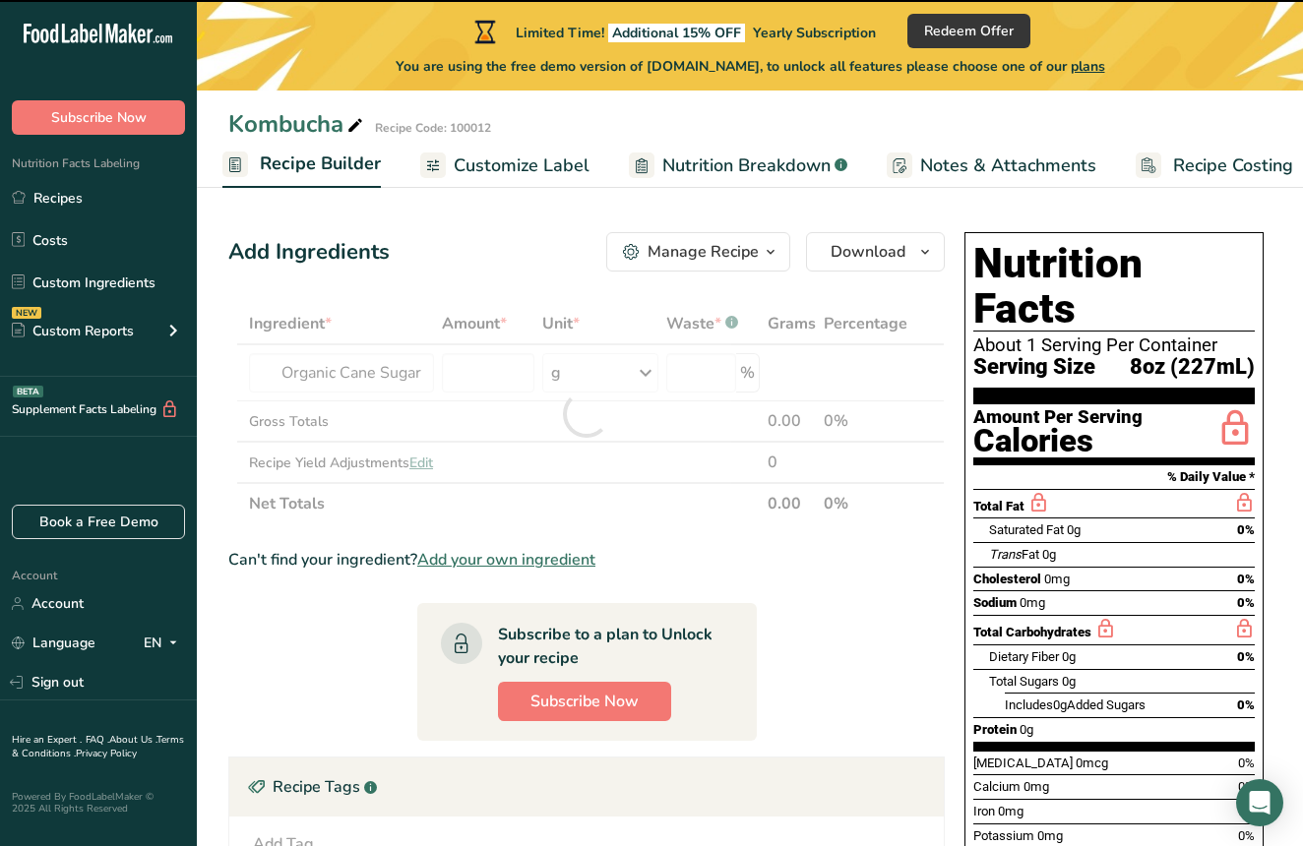
type input "0"
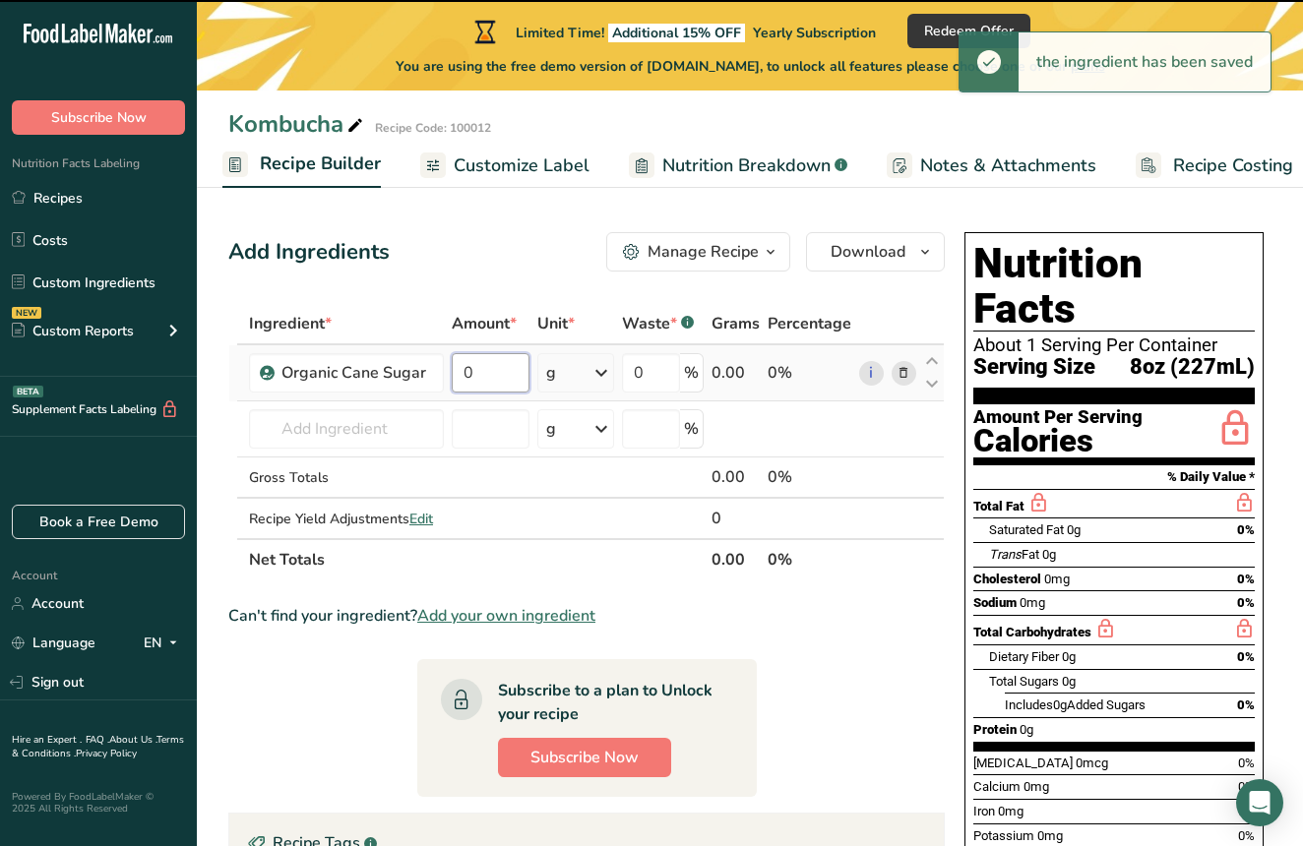
click at [490, 374] on input "0" at bounding box center [491, 372] width 78 height 39
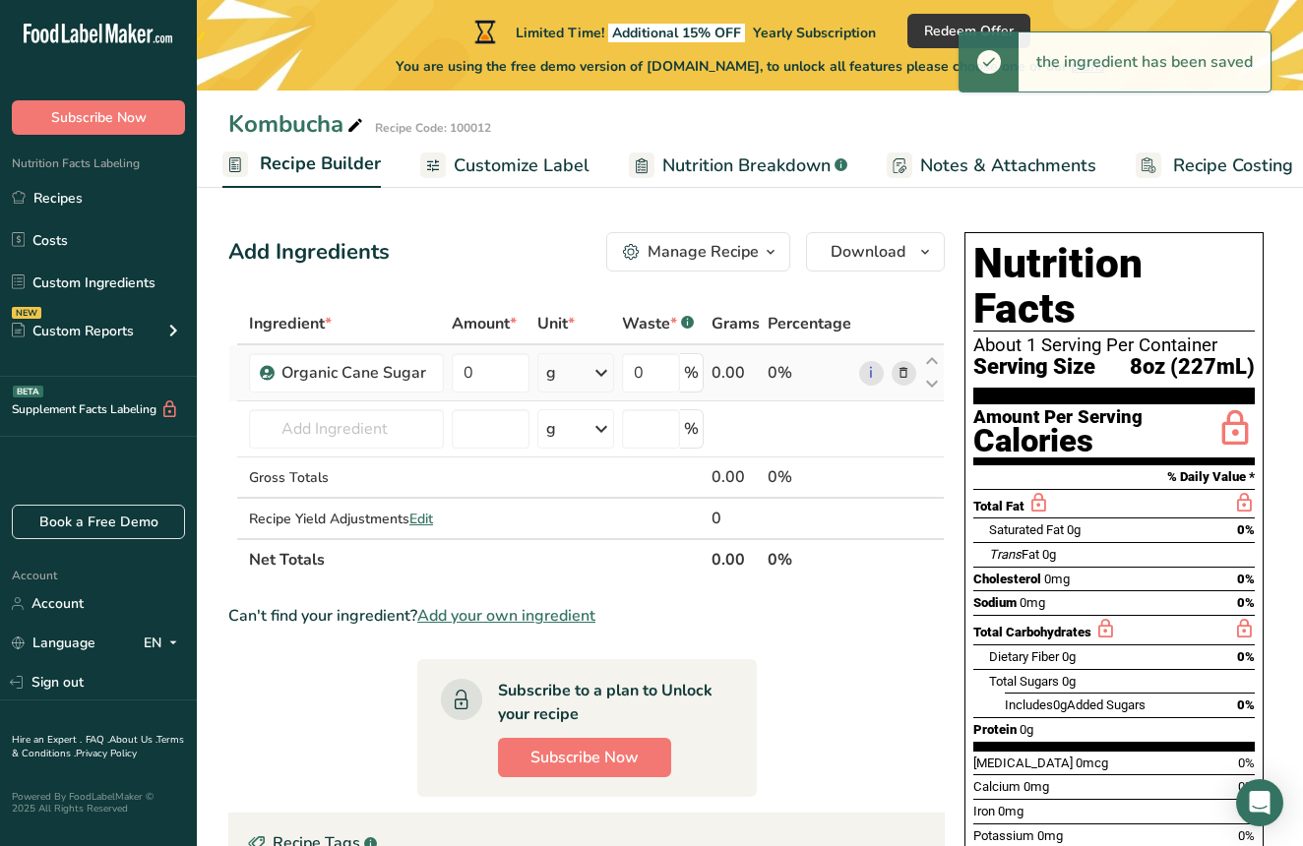
click at [586, 376] on div "Ingredient * Amount * Unit * Waste * .a-a{fill:#347362;}.b-a{fill:#fff;} Grams …" at bounding box center [586, 442] width 716 height 278
click at [599, 373] on icon at bounding box center [601, 372] width 24 height 35
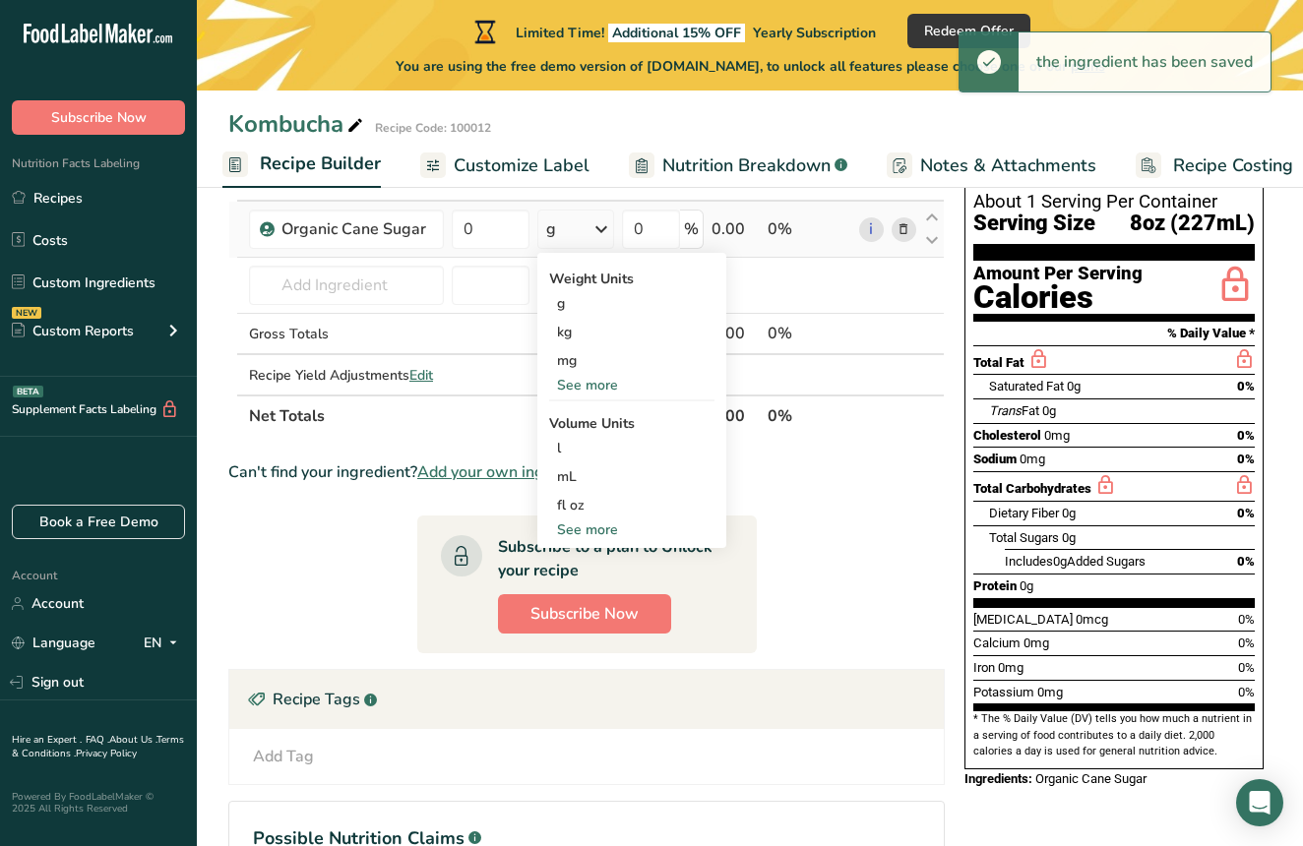
scroll to position [138, 0]
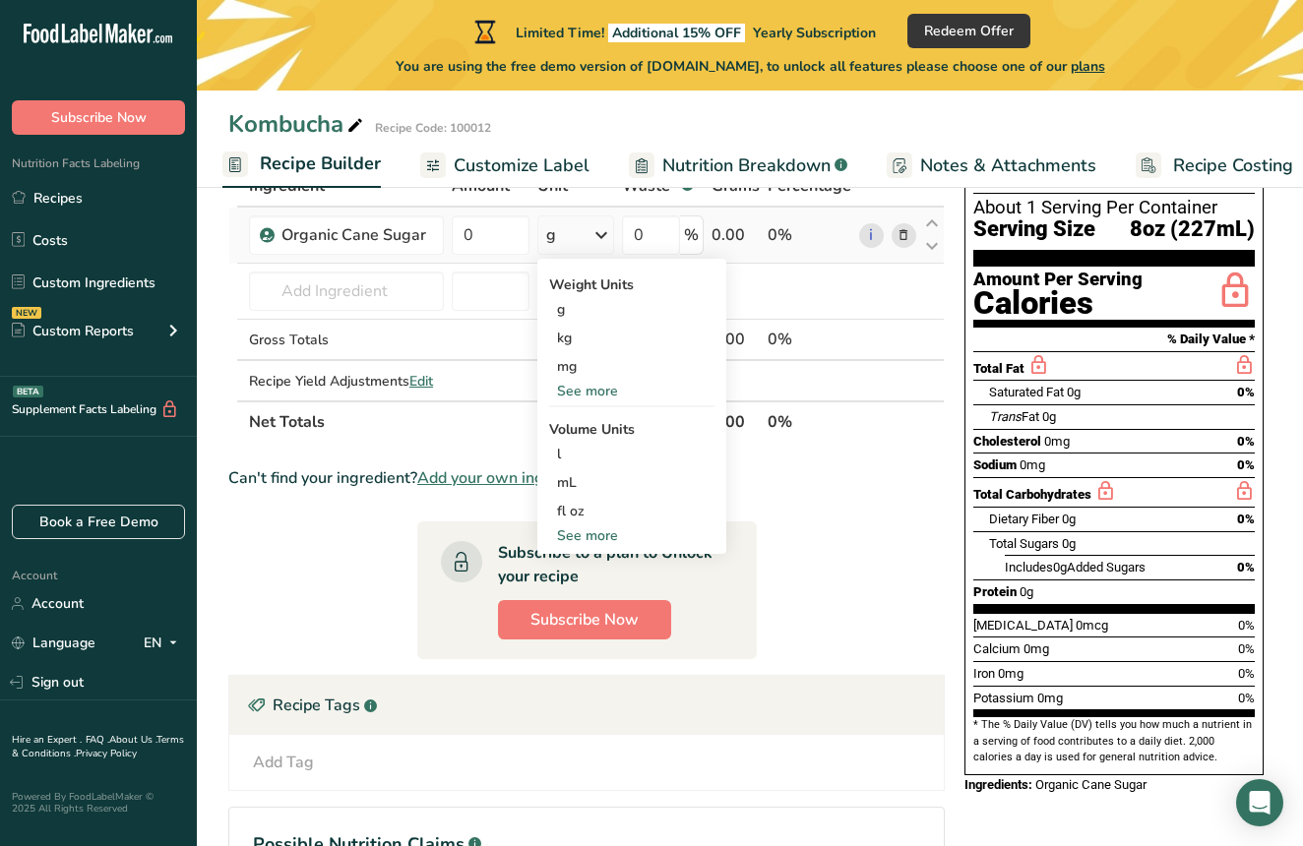
click at [609, 391] on div "See more" at bounding box center [631, 391] width 165 height 21
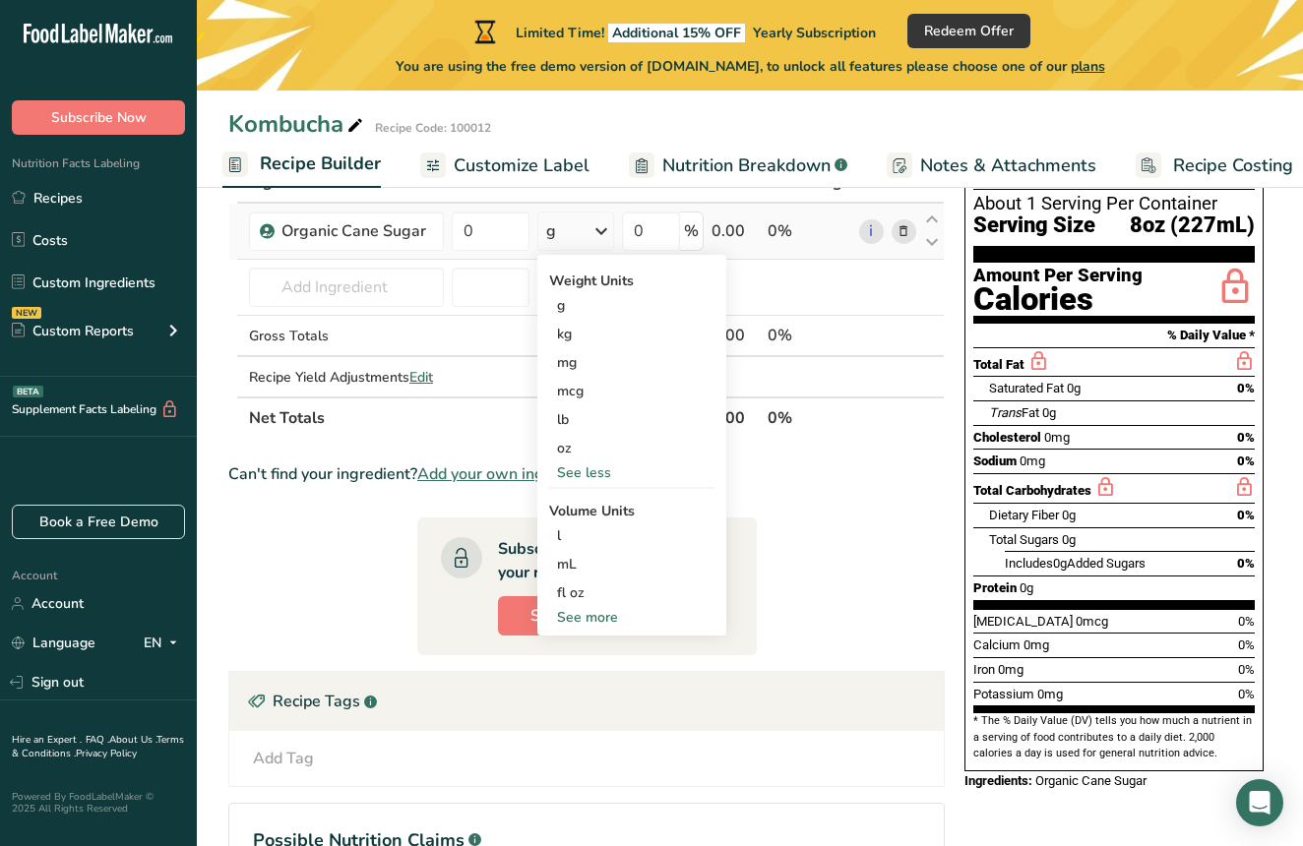
click at [584, 614] on div "See more" at bounding box center [631, 617] width 165 height 21
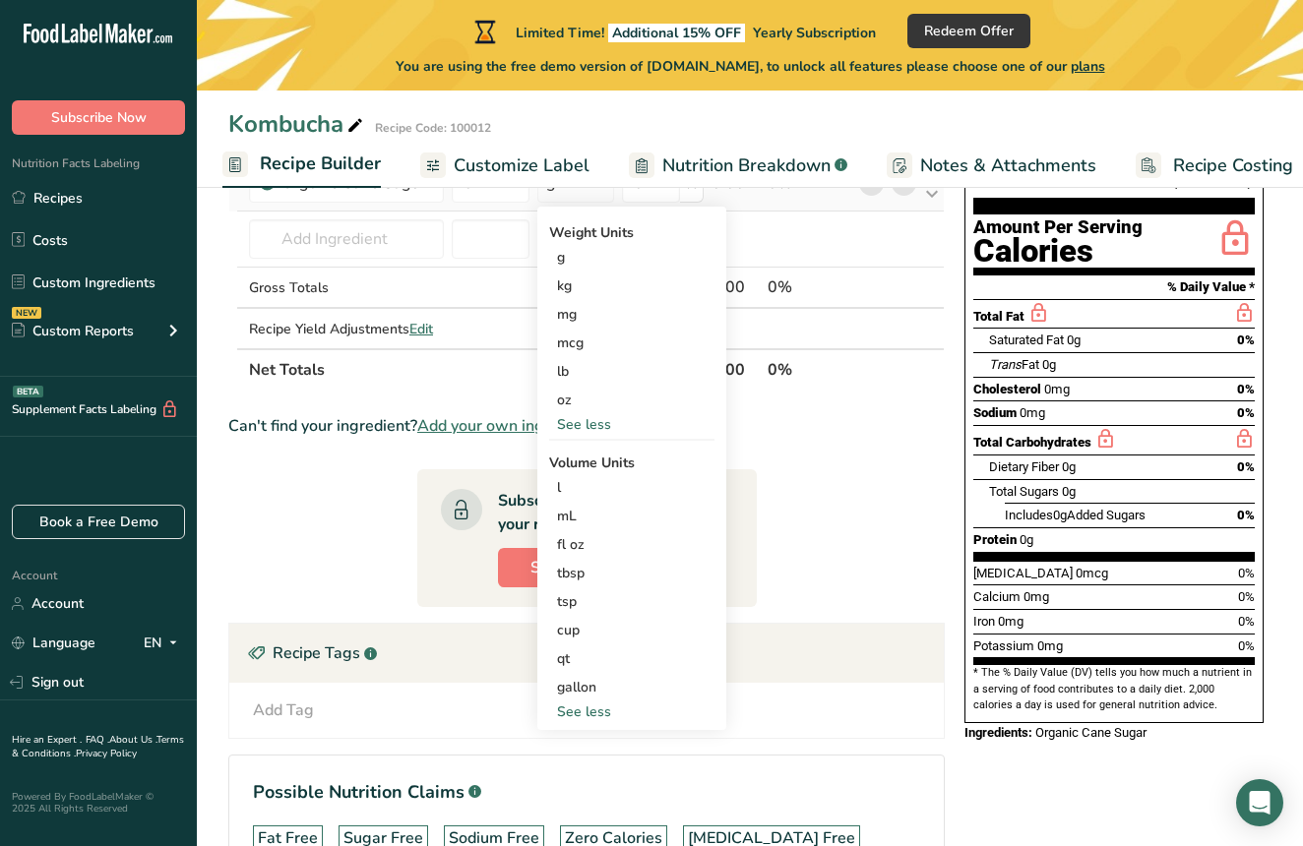
scroll to position [202, 0]
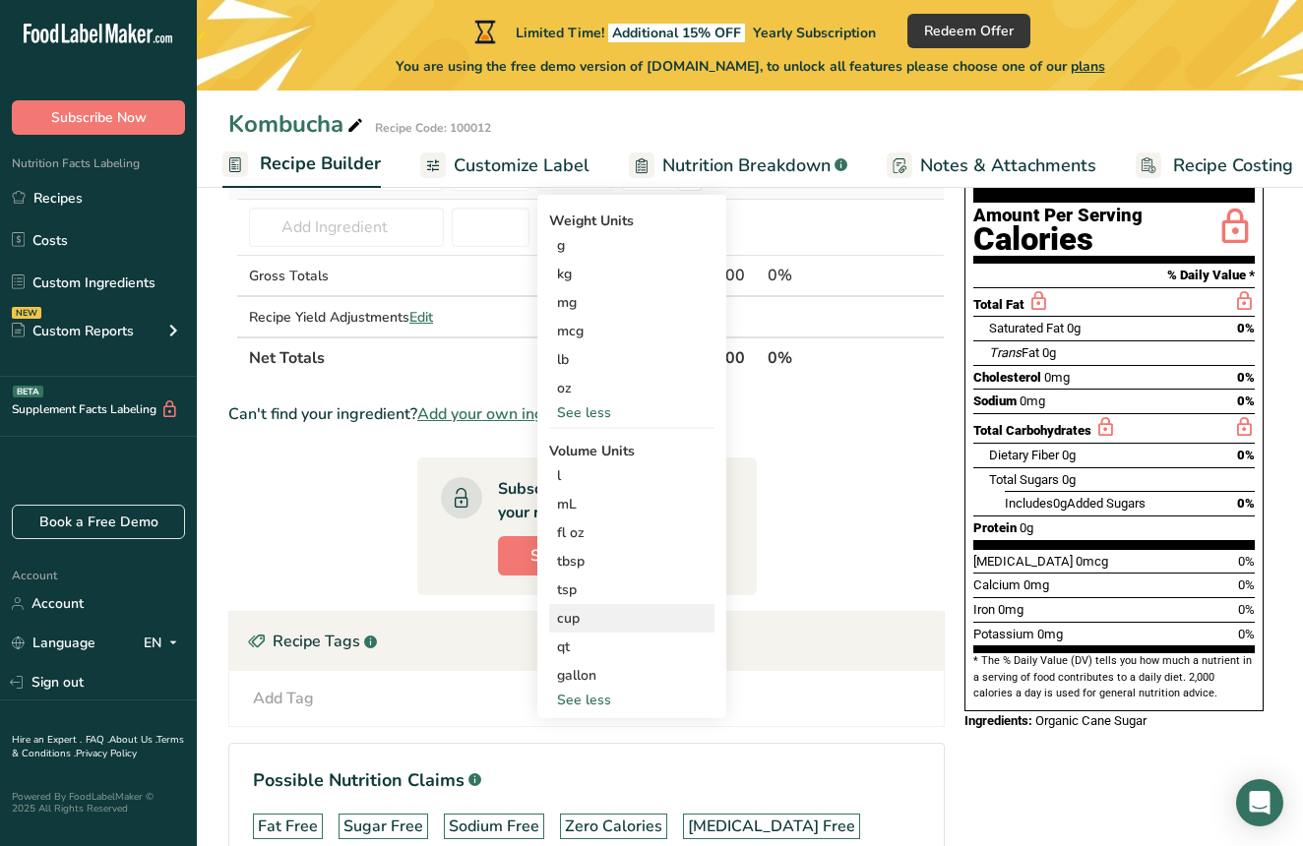
click at [574, 630] on div "cup Volume units require a density conversion. If you know your ingredient's de…" at bounding box center [631, 618] width 165 height 29
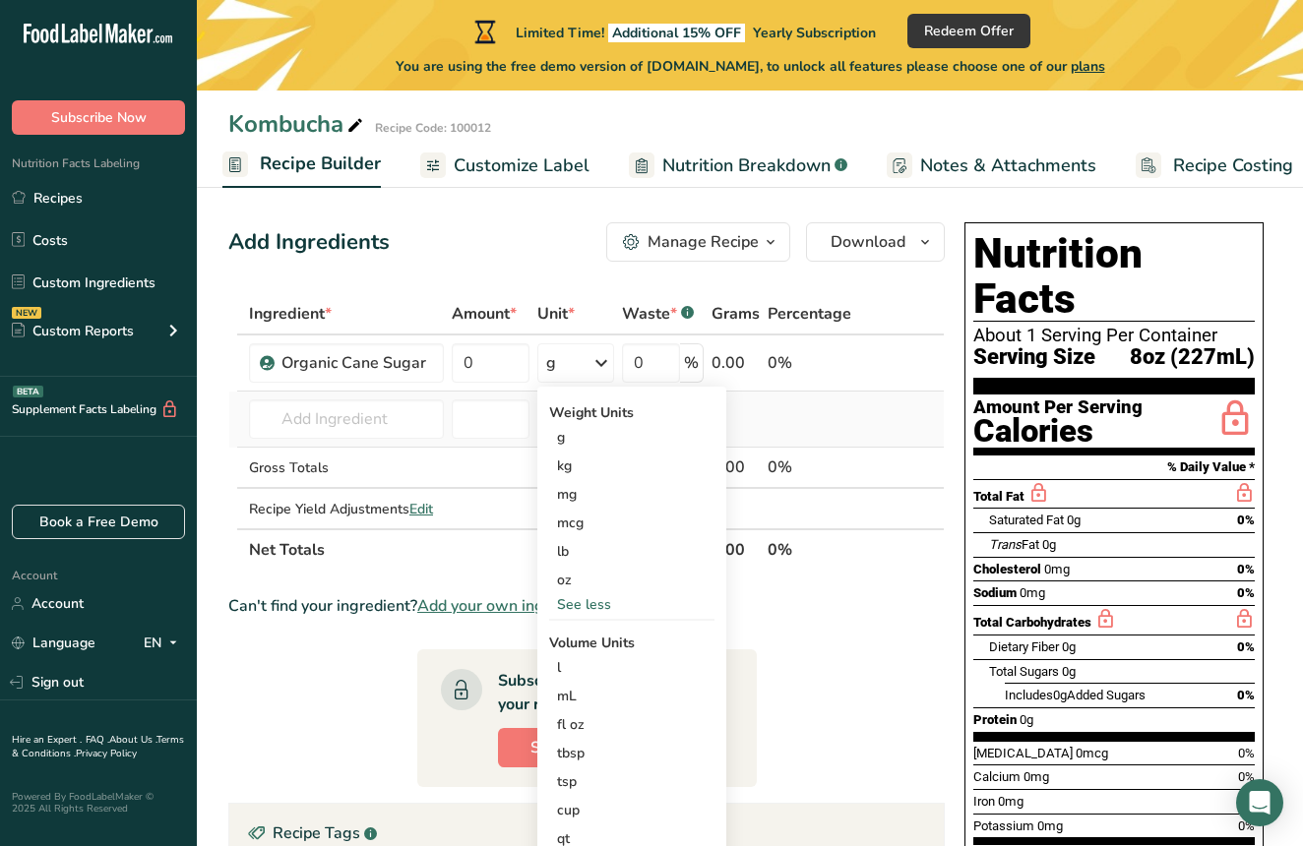
scroll to position [13, 0]
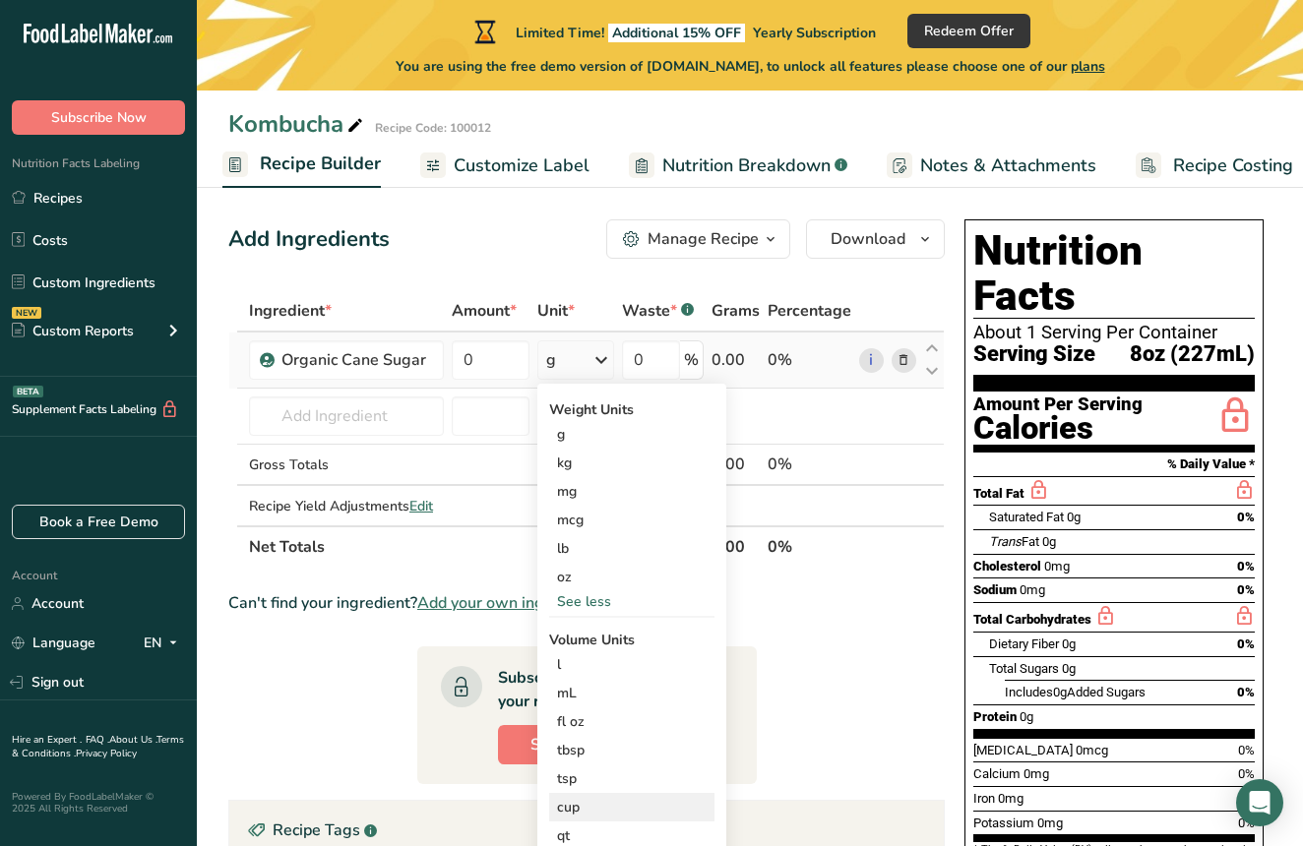
click at [589, 806] on div "cup" at bounding box center [632, 807] width 150 height 21
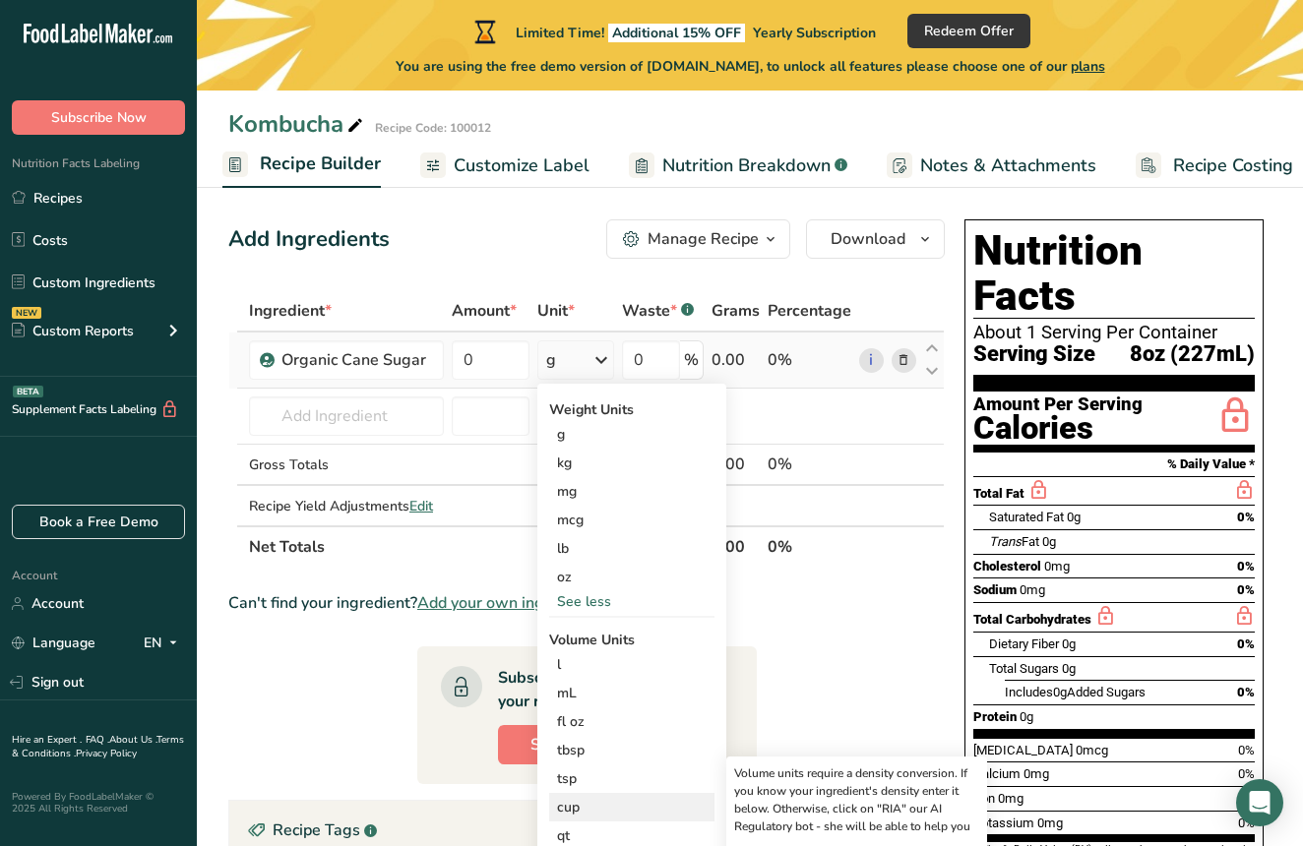
click at [572, 803] on div "cup" at bounding box center [632, 807] width 150 height 21
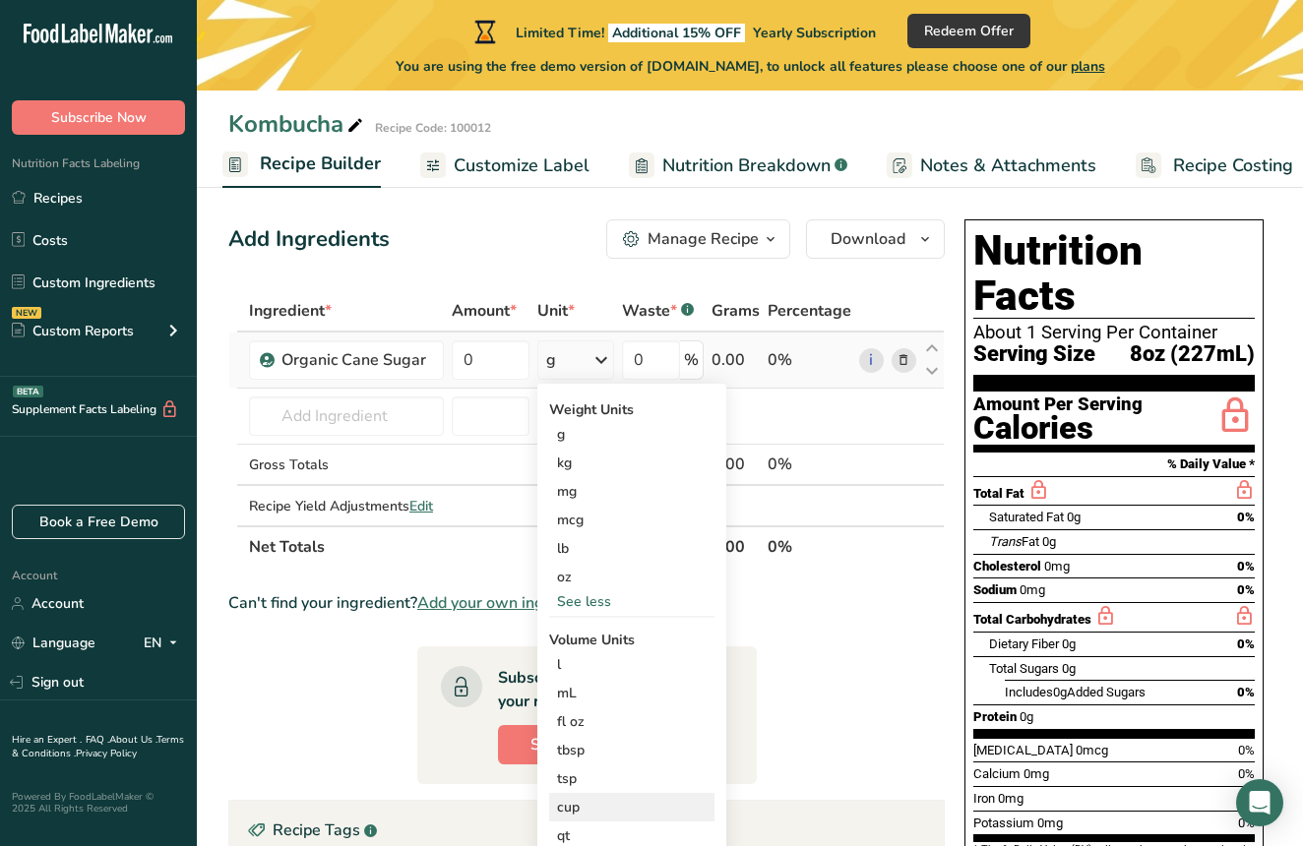
click at [572, 803] on div "cup" at bounding box center [632, 807] width 150 height 21
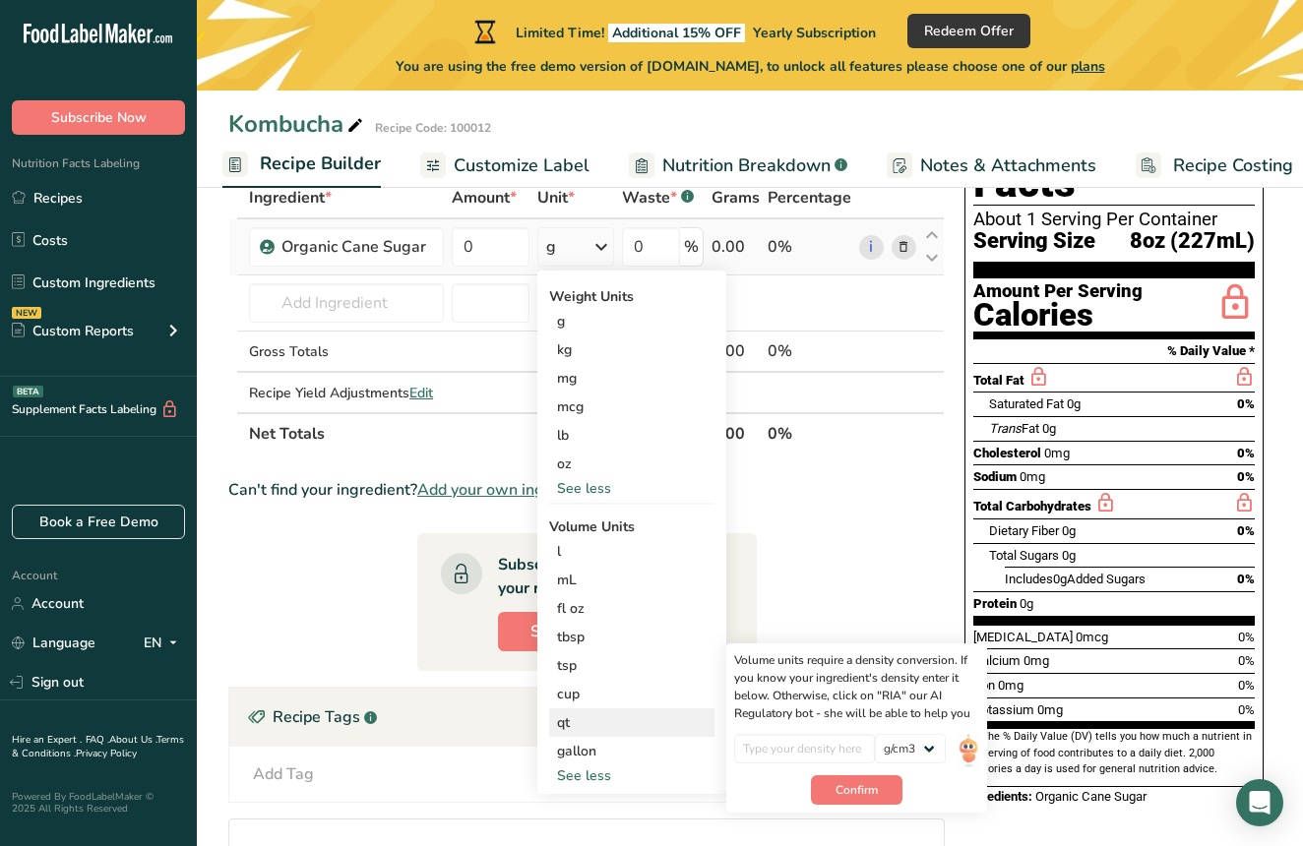
scroll to position [122, 0]
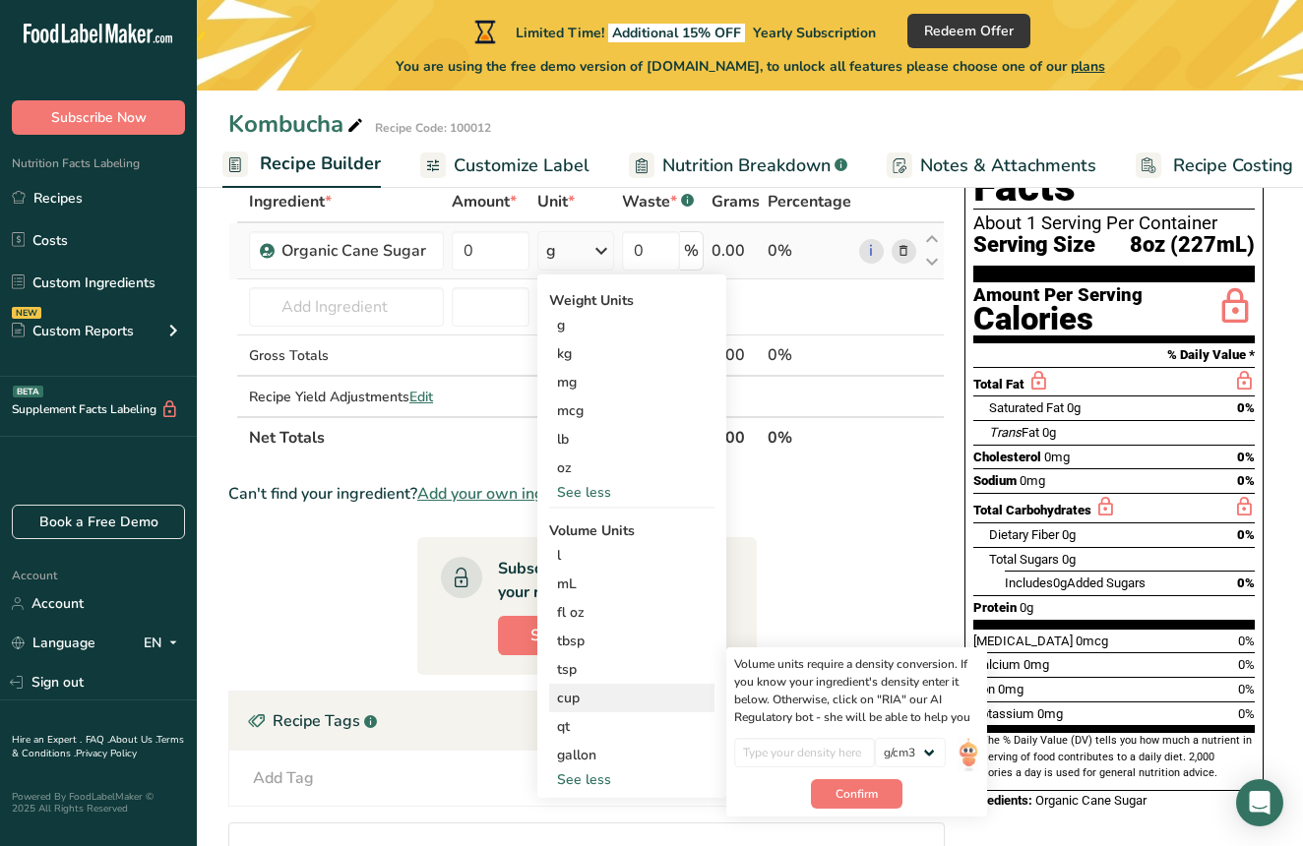
click at [594, 701] on div "cup" at bounding box center [632, 698] width 150 height 21
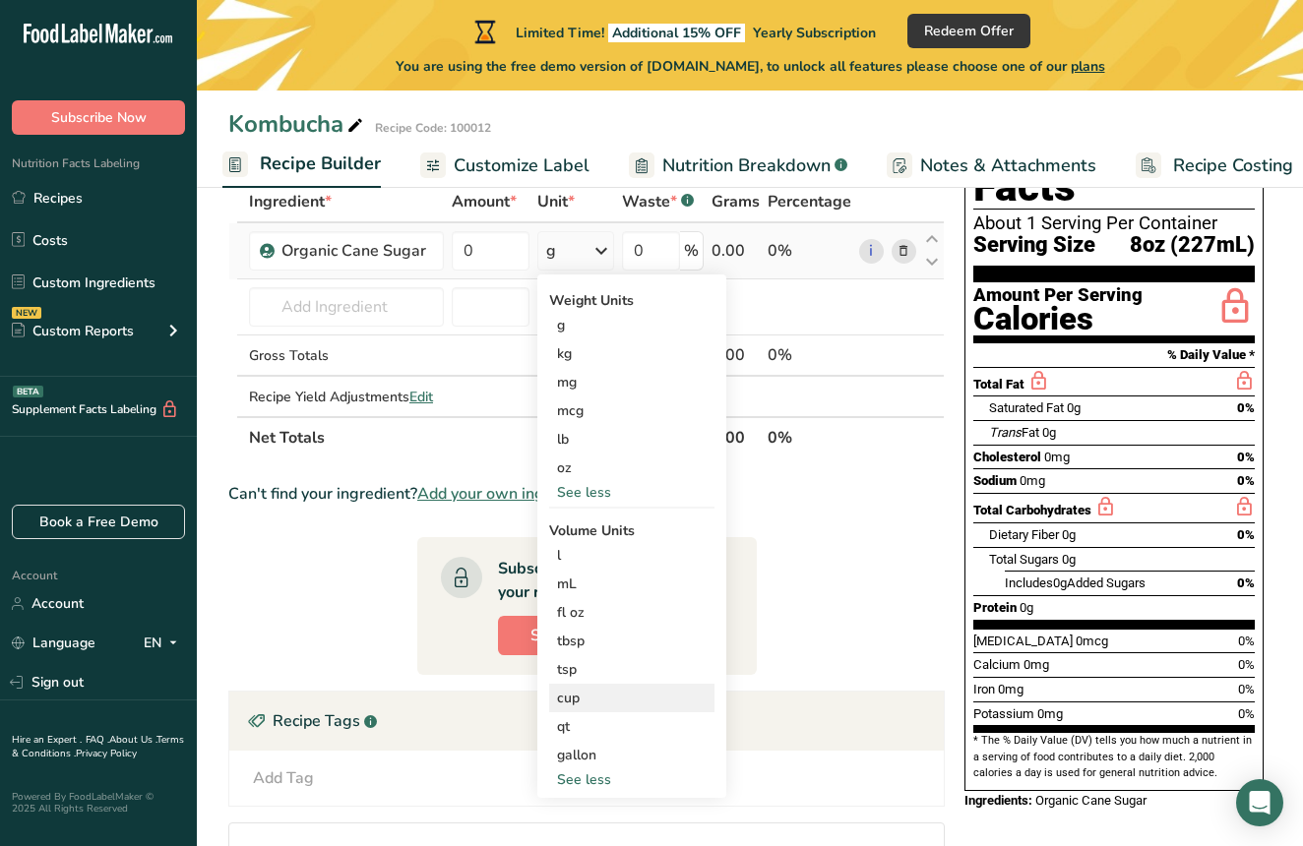
click at [596, 697] on div "cup" at bounding box center [632, 698] width 150 height 21
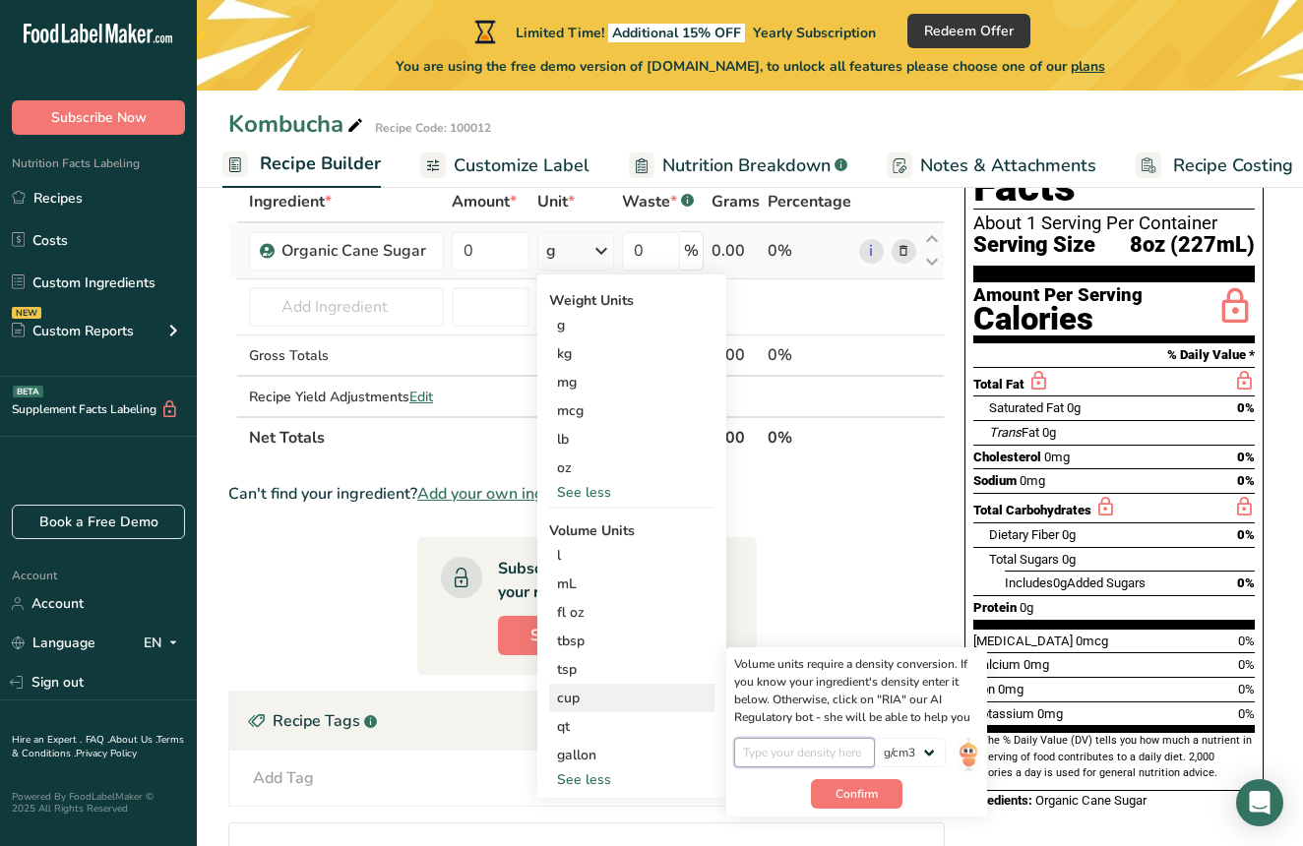
click at [825, 752] on input "number" at bounding box center [804, 753] width 141 height 30
click at [814, 746] on input "number" at bounding box center [804, 753] width 141 height 30
type input "1.58"
click at [856, 792] on span "Confirm" at bounding box center [856, 794] width 42 height 18
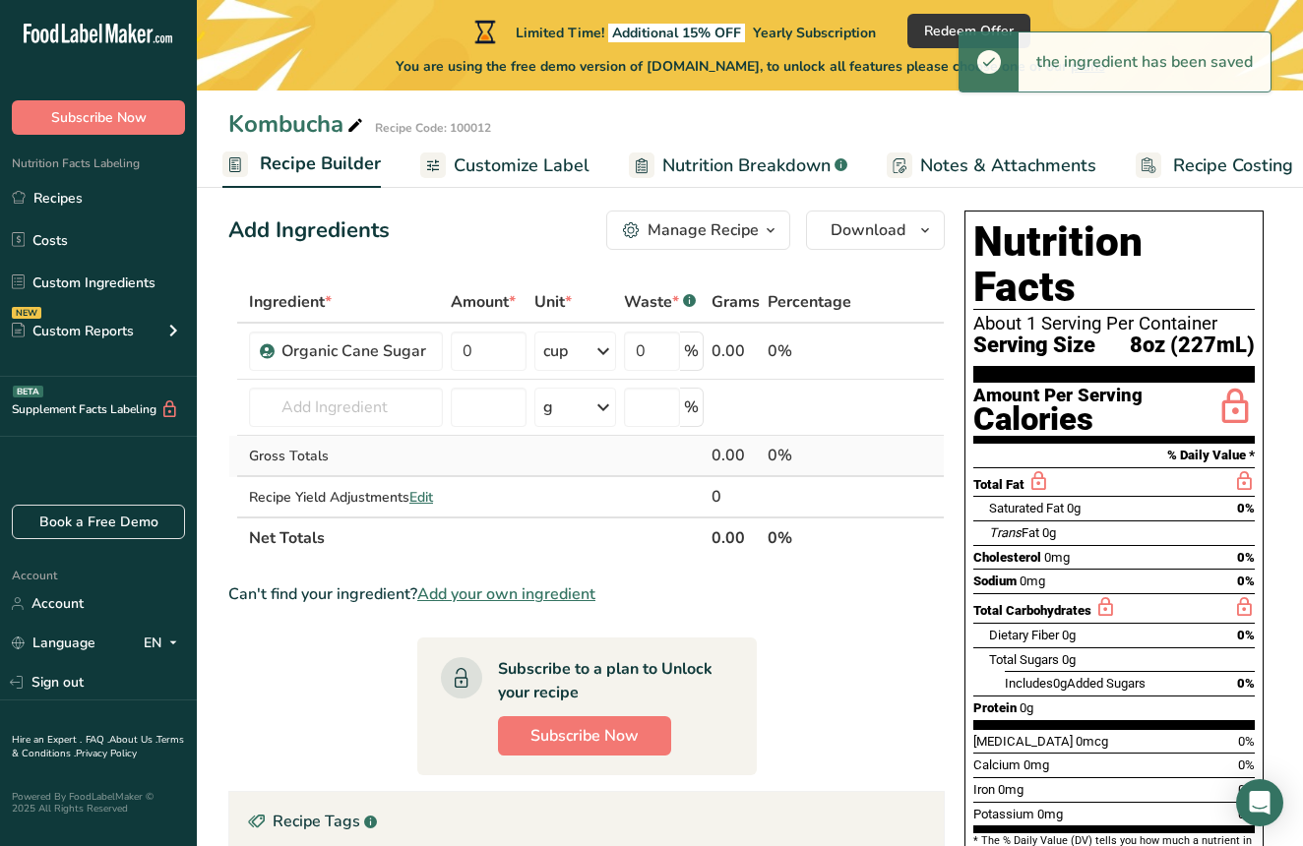
scroll to position [26, 0]
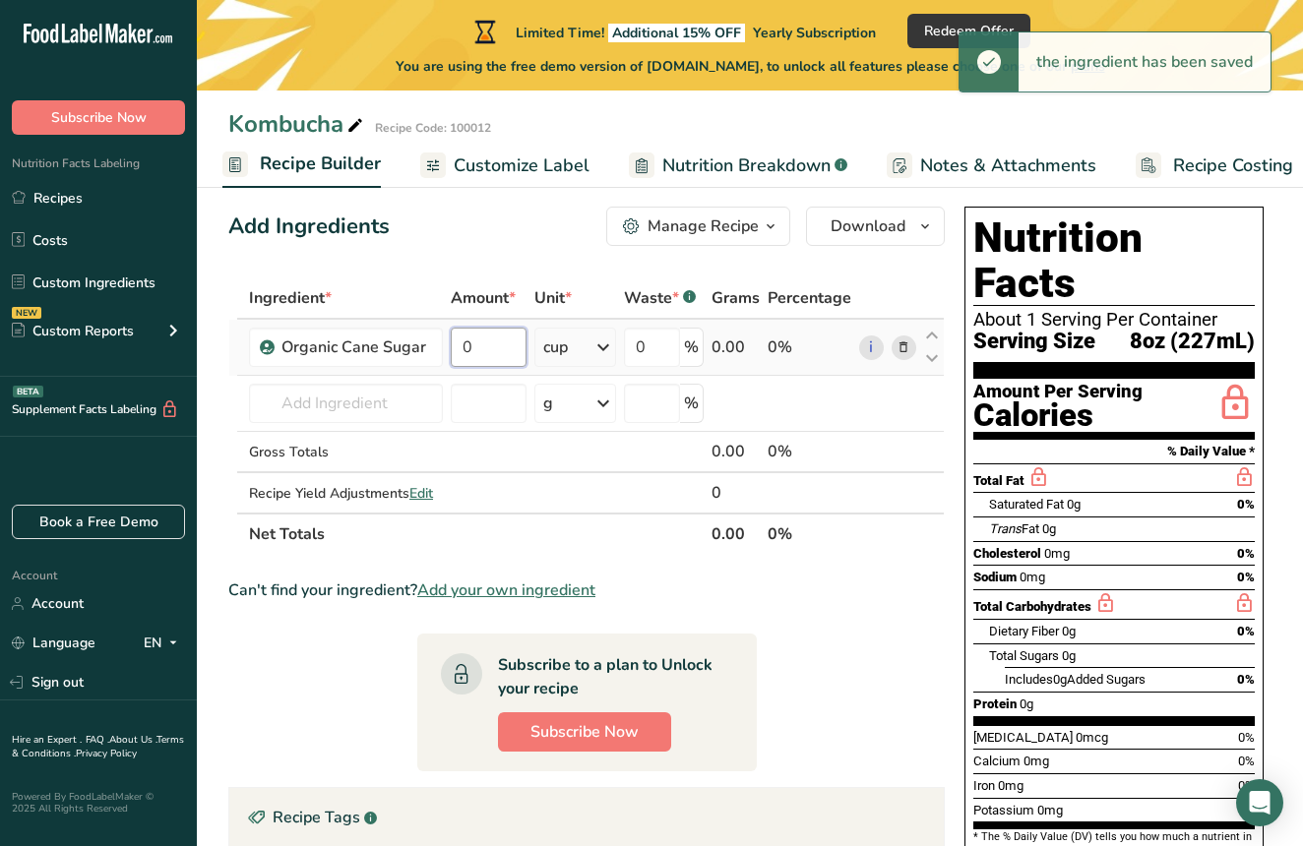
click at [480, 354] on input "0" at bounding box center [489, 347] width 76 height 39
